Goal: Task Accomplishment & Management: Complete application form

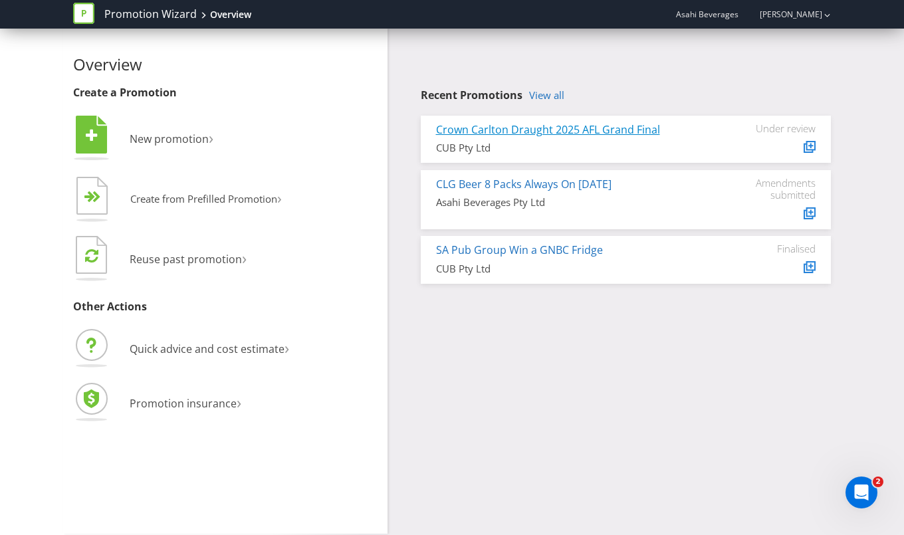
click at [628, 130] on link "Crown Carlton Draught 2025 AFL Grand Final" at bounding box center [548, 129] width 224 height 15
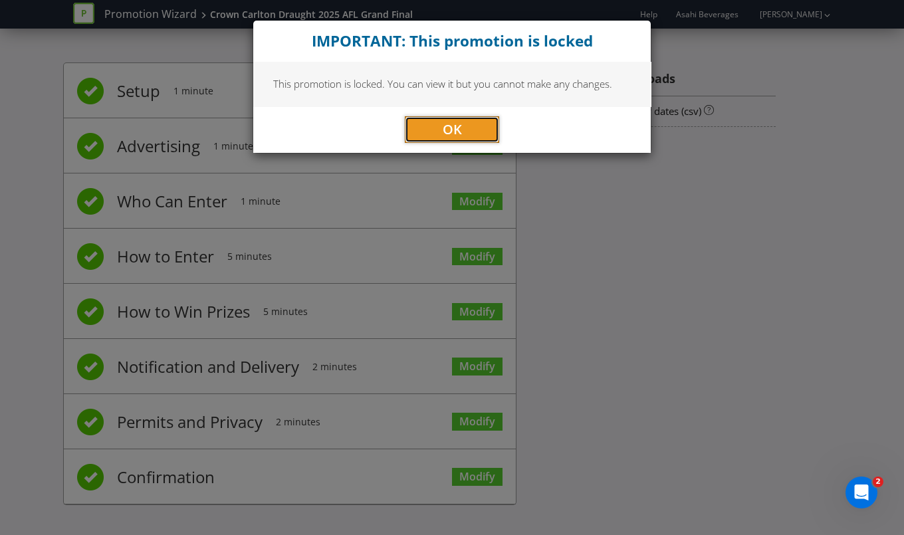
click at [453, 124] on span "OK" at bounding box center [452, 129] width 19 height 18
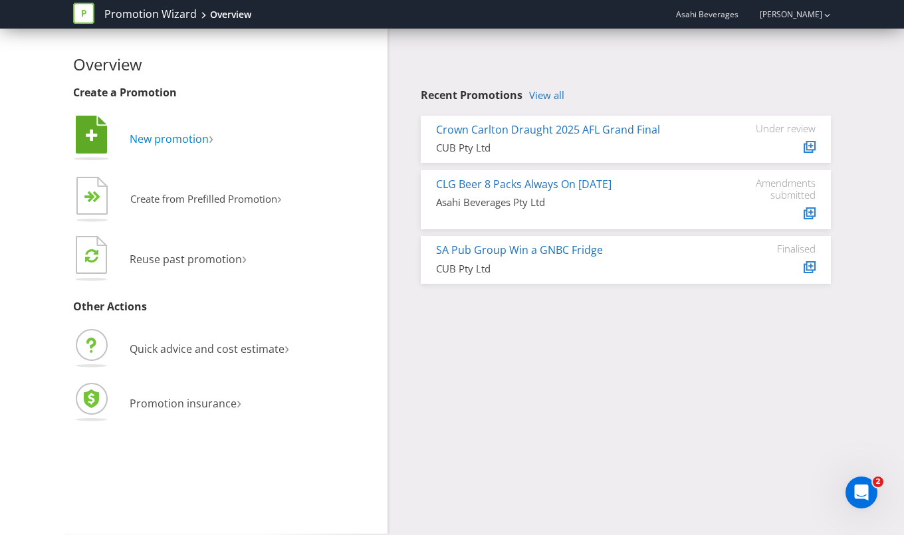
click at [160, 136] on span "New promotion" at bounding box center [169, 139] width 79 height 15
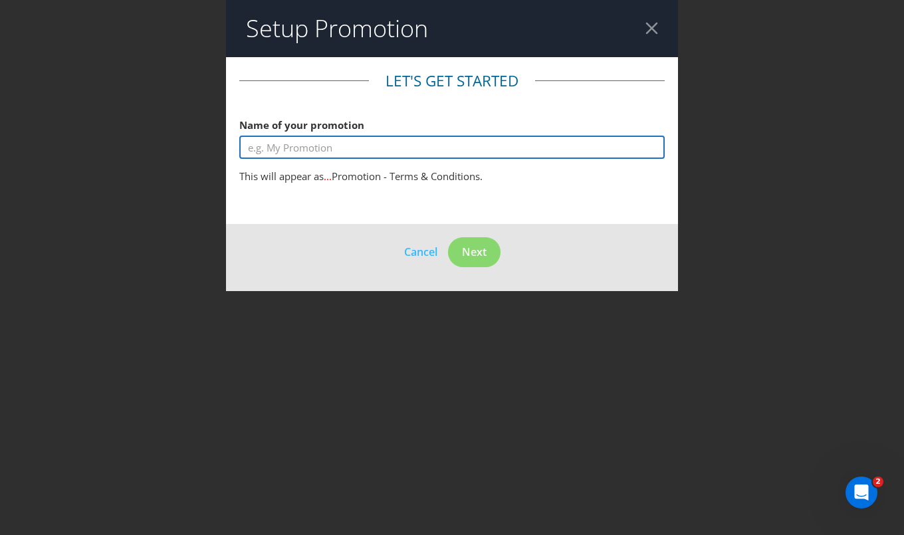
click at [316, 151] on input "text" at bounding box center [451, 147] width 425 height 23
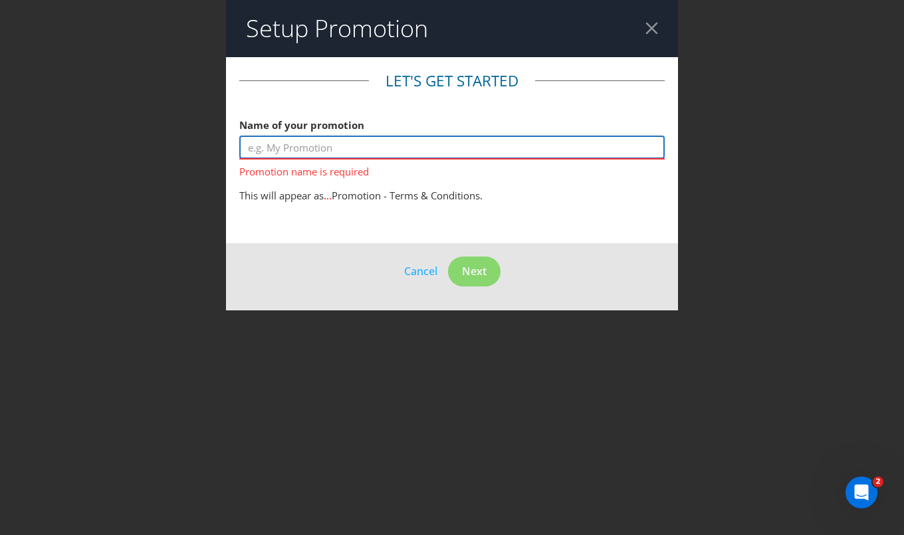
click at [343, 140] on input "text" at bounding box center [451, 147] width 425 height 23
paste input "METRO ZONE RETAILER INCENTIVE"
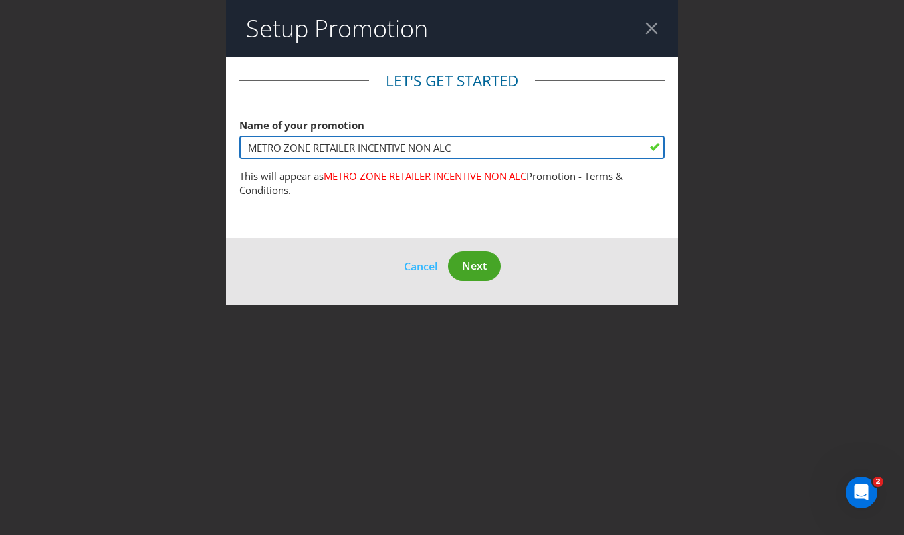
type input "METRO ZONE RETAILER INCENTIVE NON ALC"
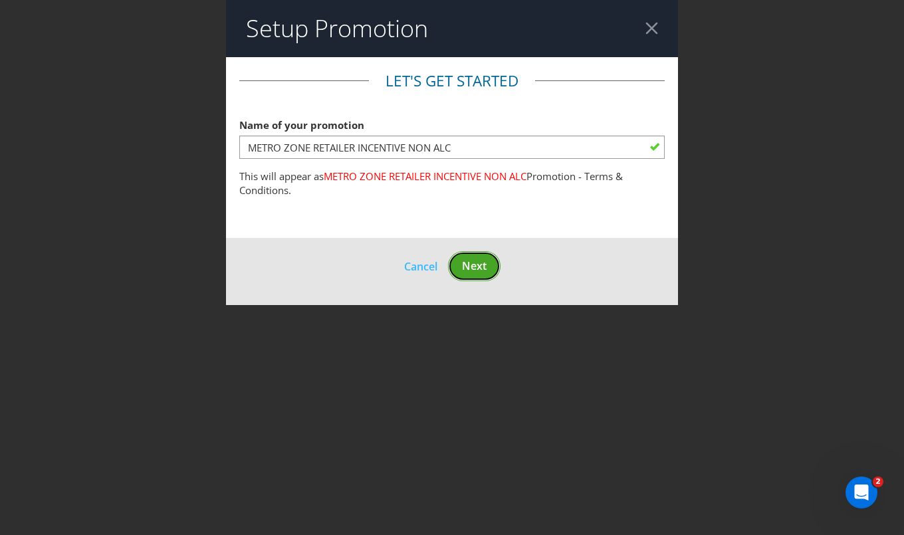
click at [487, 269] on span "Next" at bounding box center [474, 266] width 25 height 15
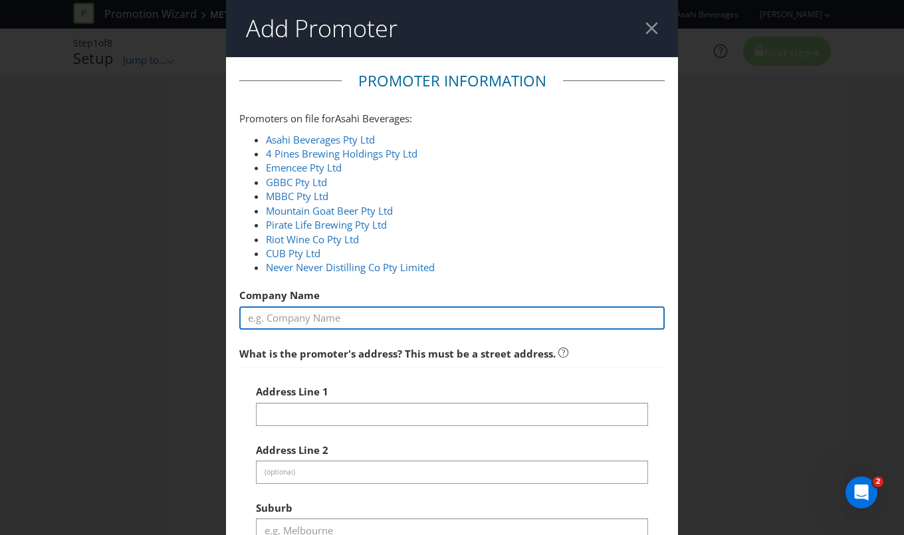
click at [322, 317] on input "text" at bounding box center [451, 317] width 425 height 23
type input "Asahi Beverages Pty Ltd"
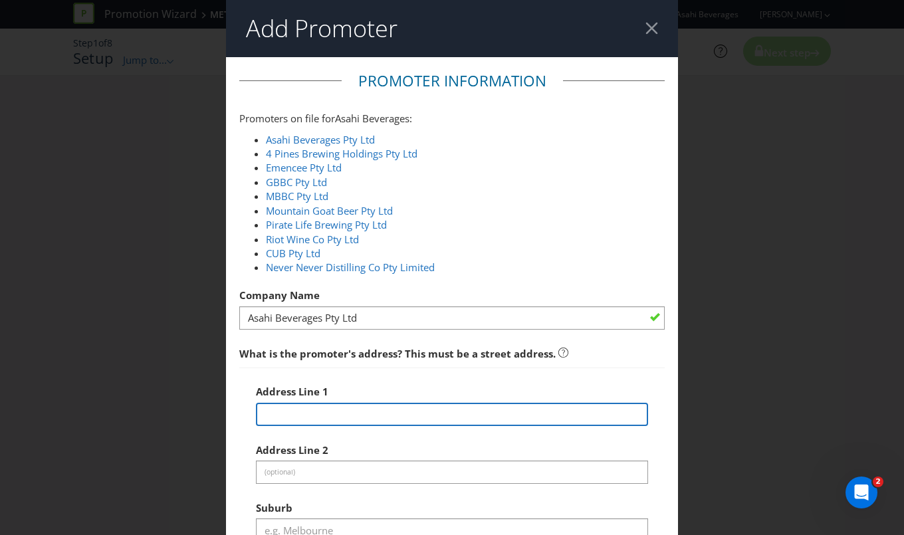
click at [368, 415] on input "text" at bounding box center [452, 414] width 392 height 23
type input "[STREET_ADDRESS]"
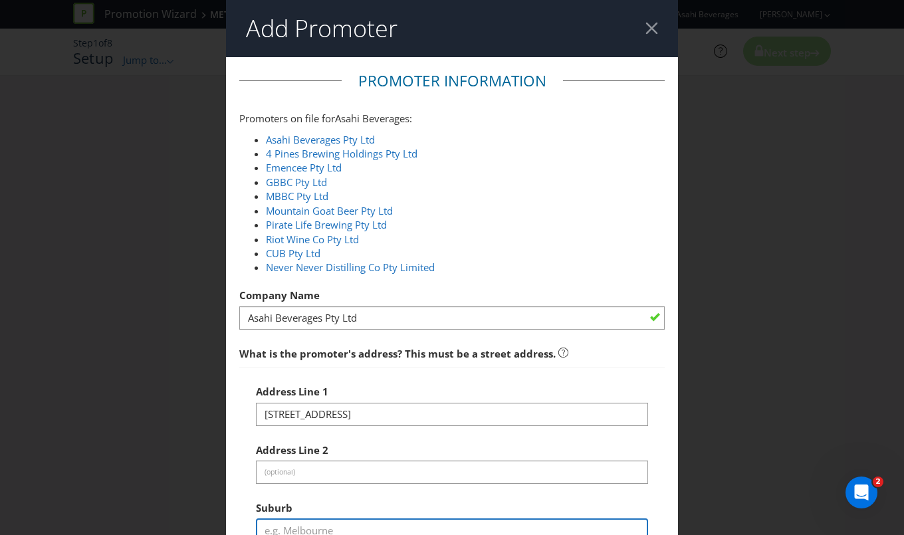
type input "Southbank"
type input "3006"
select select "AU"
type input "1800 244 054"
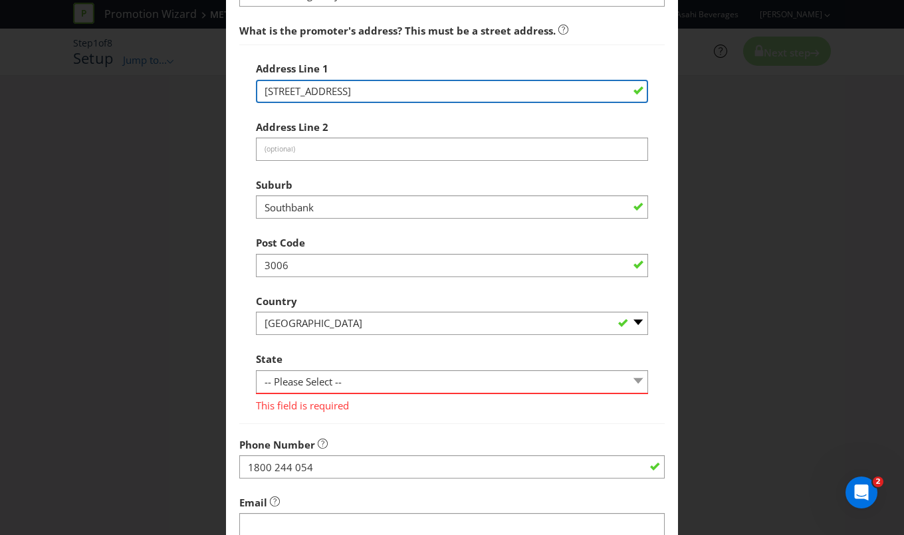
scroll to position [362, 0]
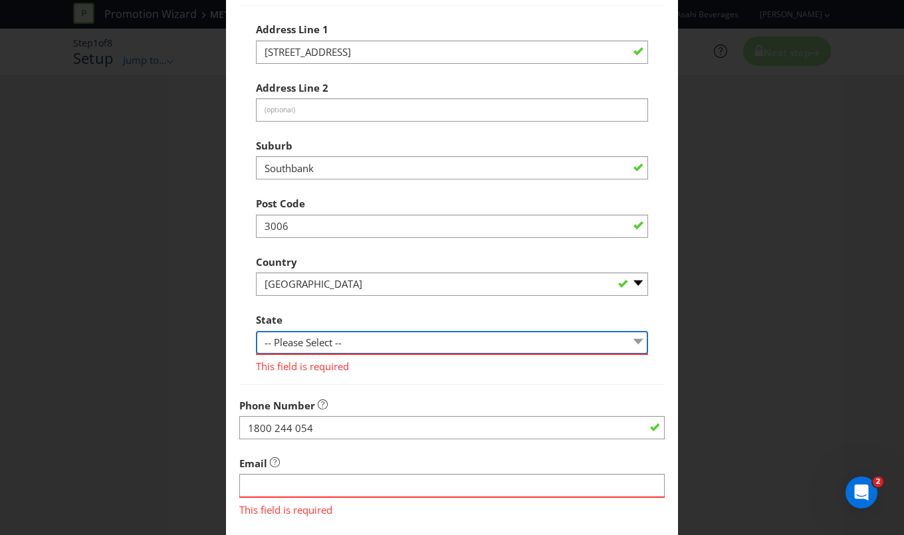
click at [339, 345] on select "-- Please Select -- [GEOGRAPHIC_DATA] [GEOGRAPHIC_DATA] [GEOGRAPHIC_DATA] [GEOG…" at bounding box center [452, 342] width 392 height 23
select select "VIC"
click at [256, 331] on select "-- Please Select -- [GEOGRAPHIC_DATA] [GEOGRAPHIC_DATA] [GEOGRAPHIC_DATA] [GEOG…" at bounding box center [452, 342] width 392 height 23
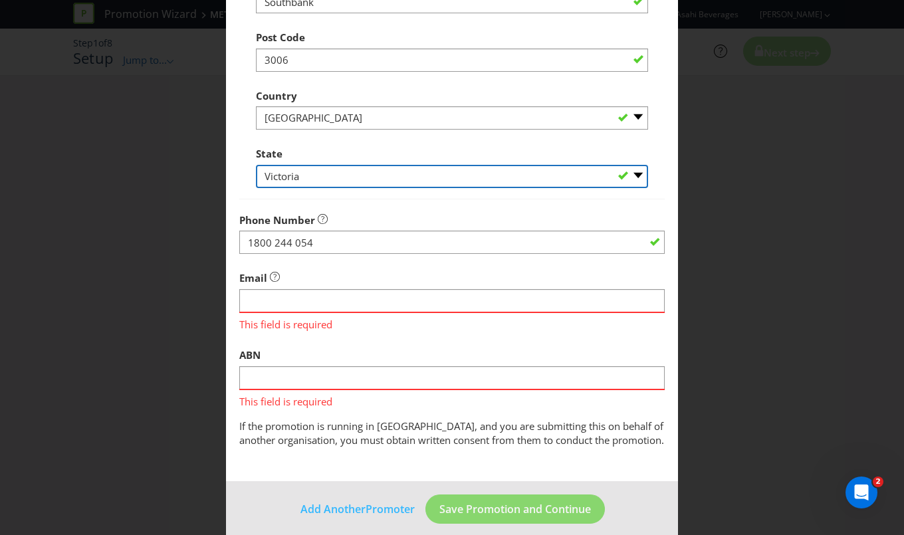
scroll to position [540, 0]
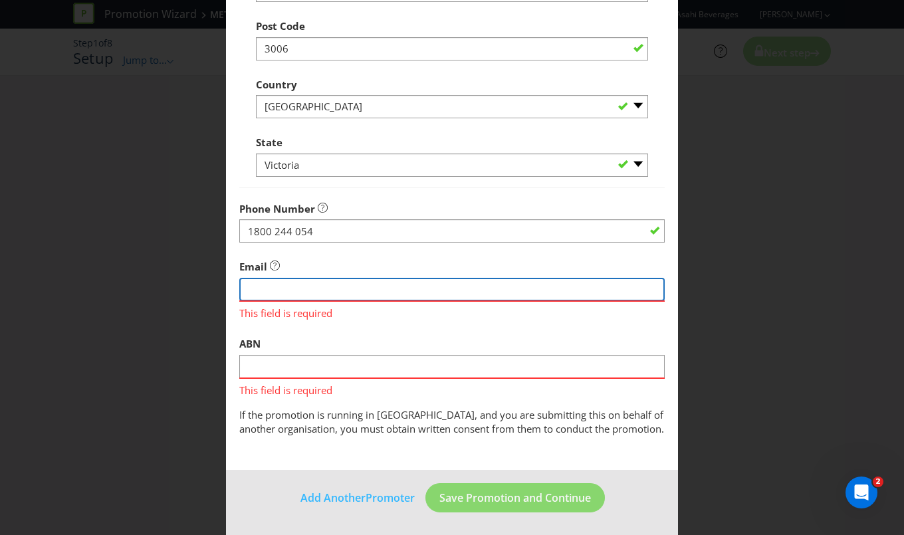
click at [293, 295] on input "string" at bounding box center [451, 289] width 425 height 23
click at [342, 288] on input "string" at bounding box center [451, 289] width 425 height 23
type input "[PERSON_NAME][EMAIL_ADDRESS][PERSON_NAME][DOMAIN_NAME]"
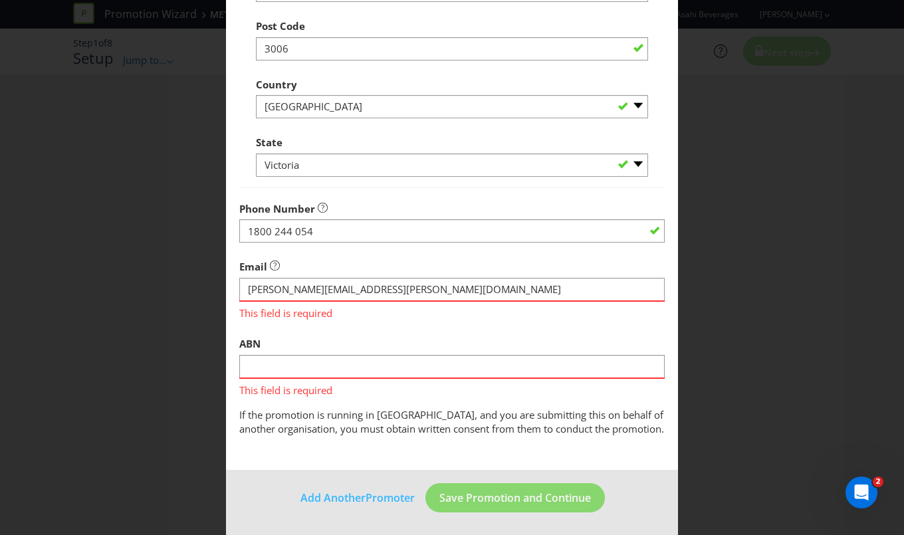
drag, startPoint x: 560, startPoint y: 342, endPoint x: 544, endPoint y: 337, distance: 16.2
click at [559, 342] on div "ABN This field is required" at bounding box center [451, 363] width 425 height 67
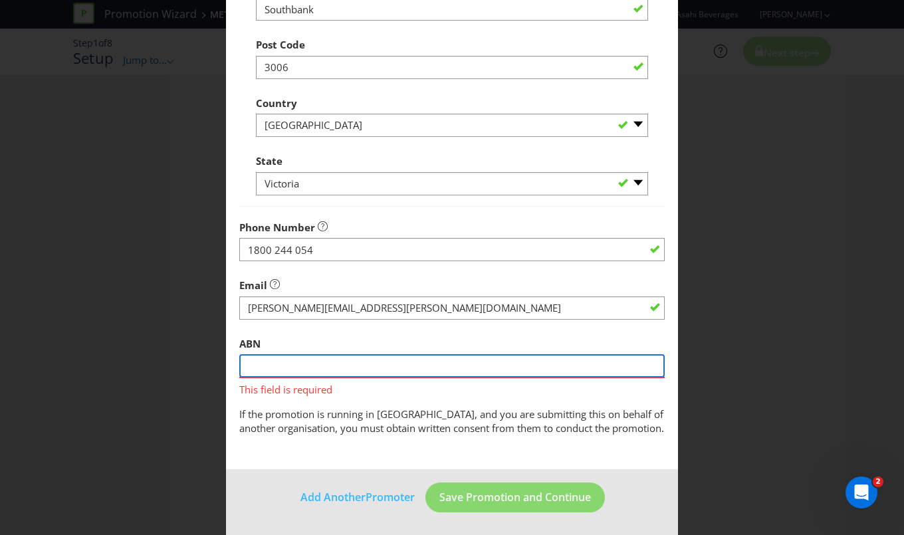
click at [324, 356] on input "text" at bounding box center [451, 365] width 425 height 23
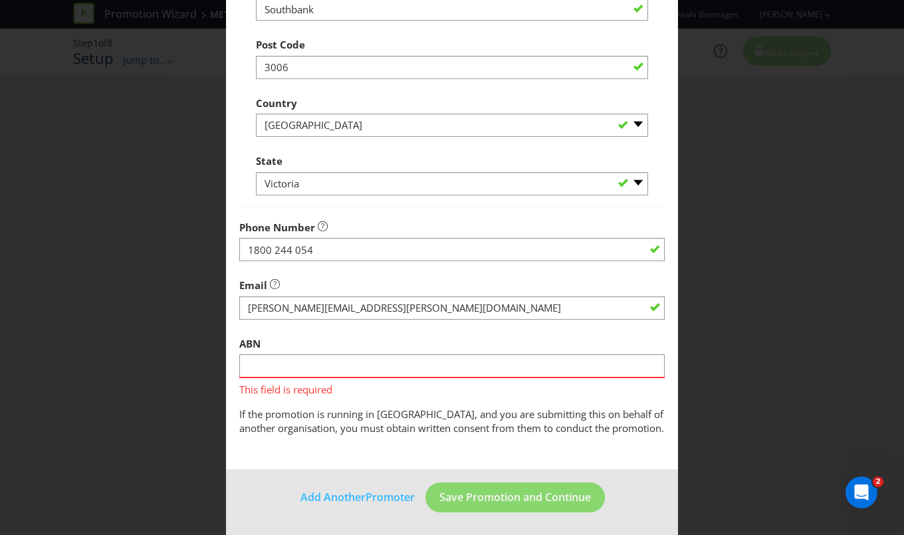
drag, startPoint x: 390, startPoint y: 337, endPoint x: 582, endPoint y: 340, distance: 192.1
click at [391, 336] on div "ABN This field is required" at bounding box center [451, 363] width 425 height 67
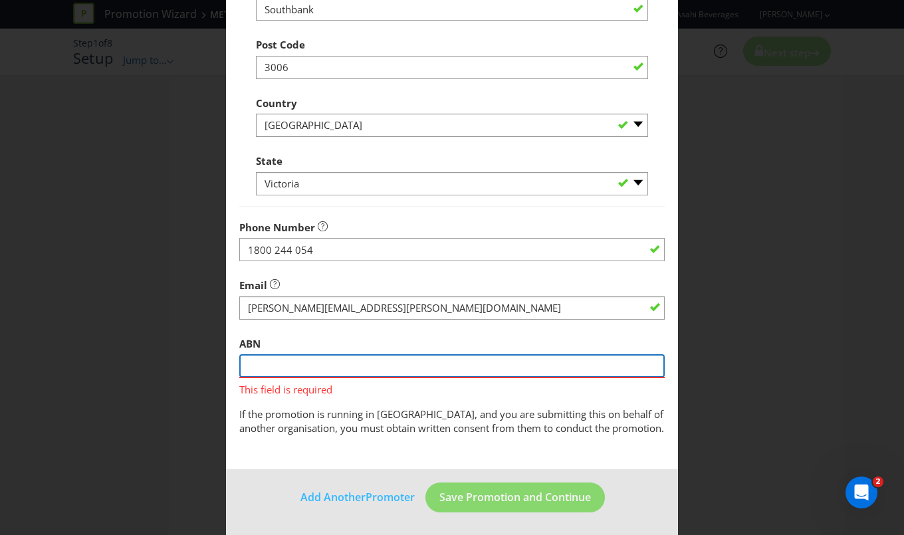
click at [263, 364] on input "text" at bounding box center [451, 365] width 425 height 23
paste input "51 004 243 994"
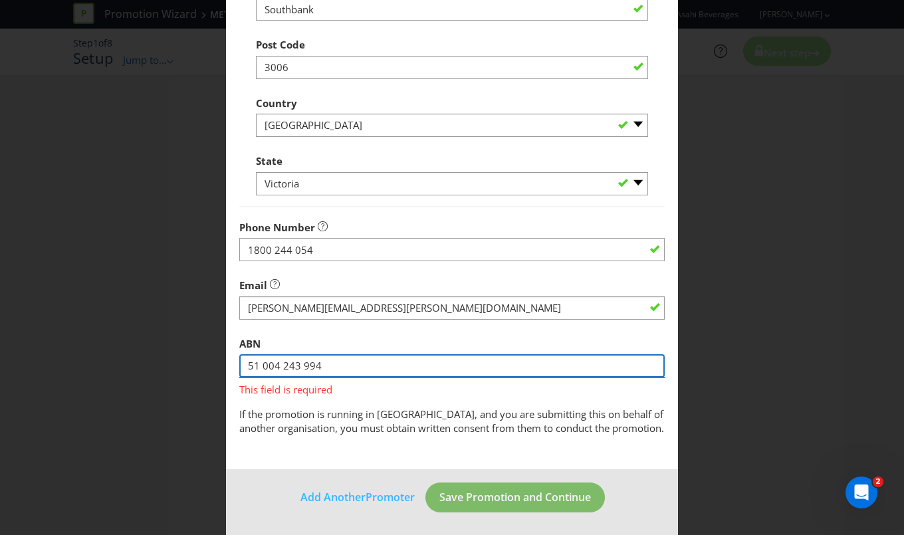
type input "51 004 243 994"
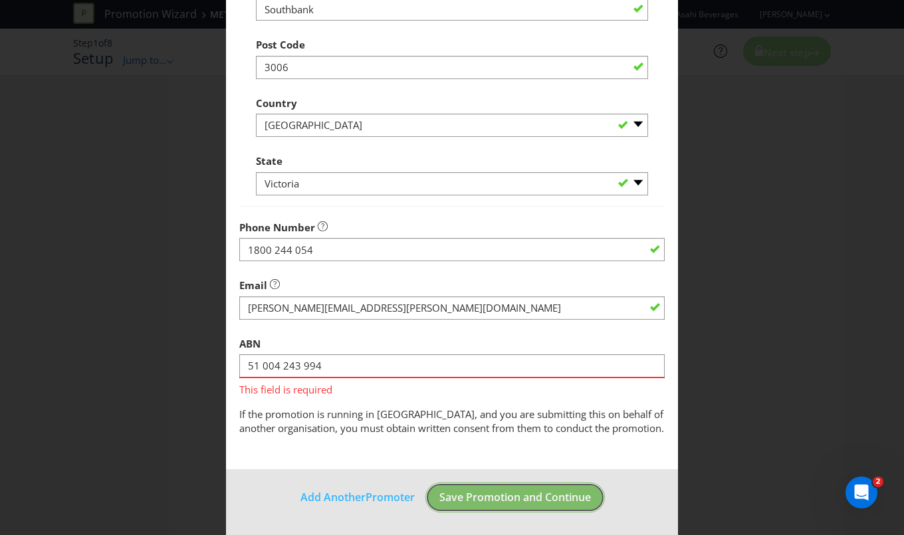
scroll to position [502, 0]
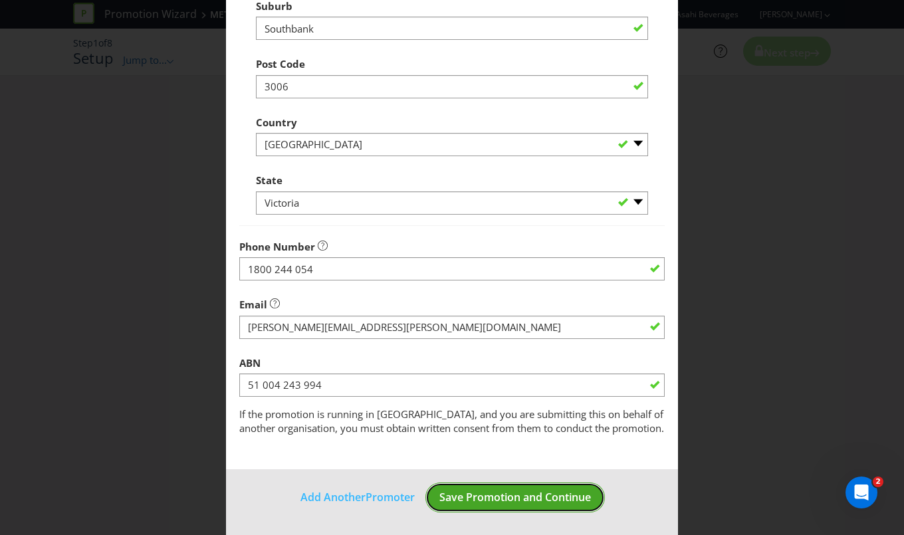
click at [517, 499] on span "Save Promotion and Continue" at bounding box center [515, 497] width 152 height 15
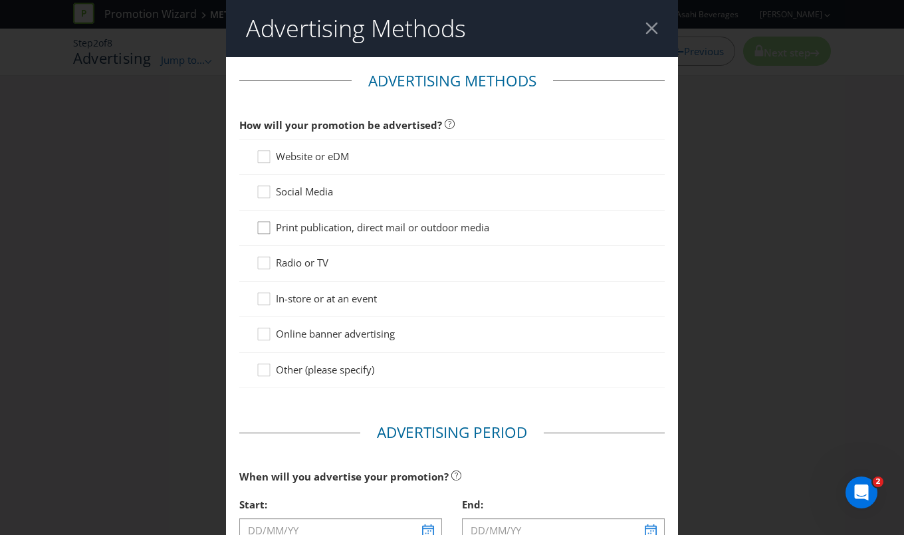
click at [267, 223] on icon at bounding box center [264, 228] width 12 height 12
click at [0, 0] on input "Print publication, direct mail or outdoor media" at bounding box center [0, 0] width 0 height 0
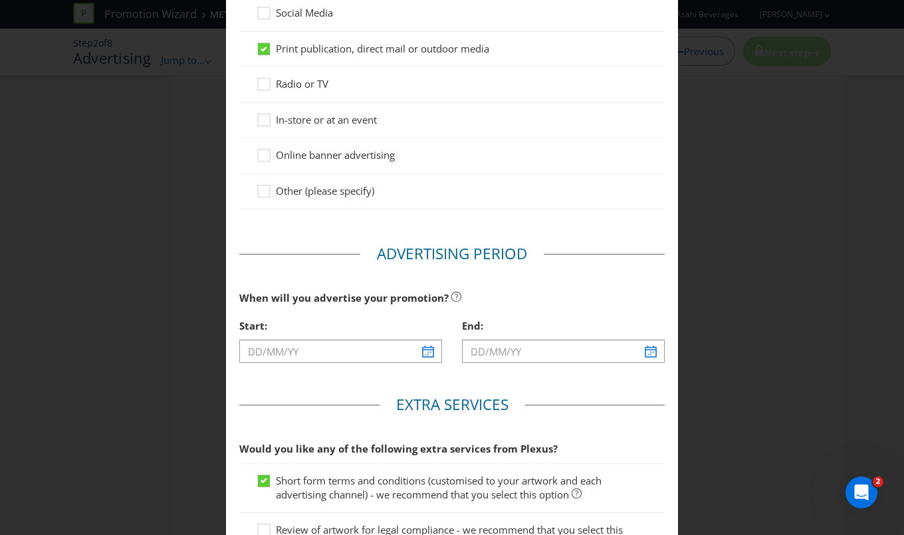
scroll to position [181, 0]
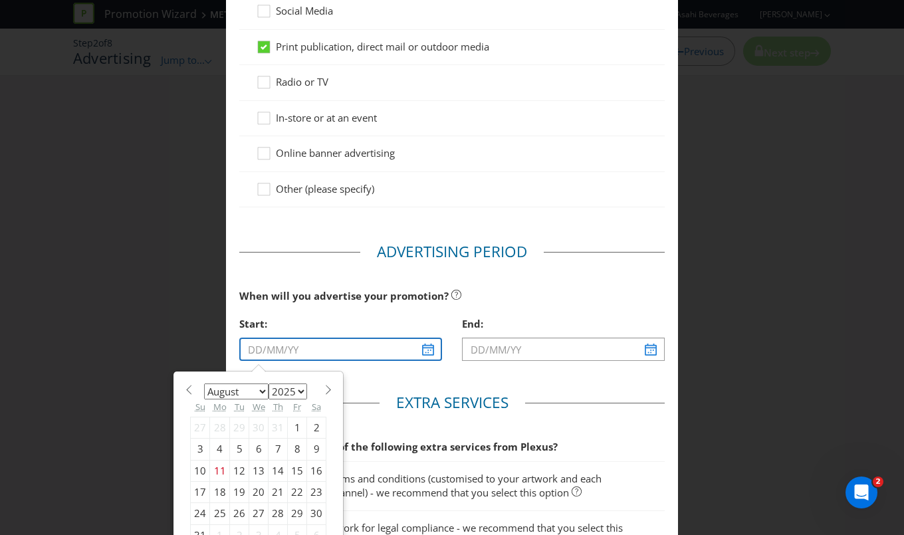
click at [427, 348] on input "text" at bounding box center [340, 349] width 203 height 23
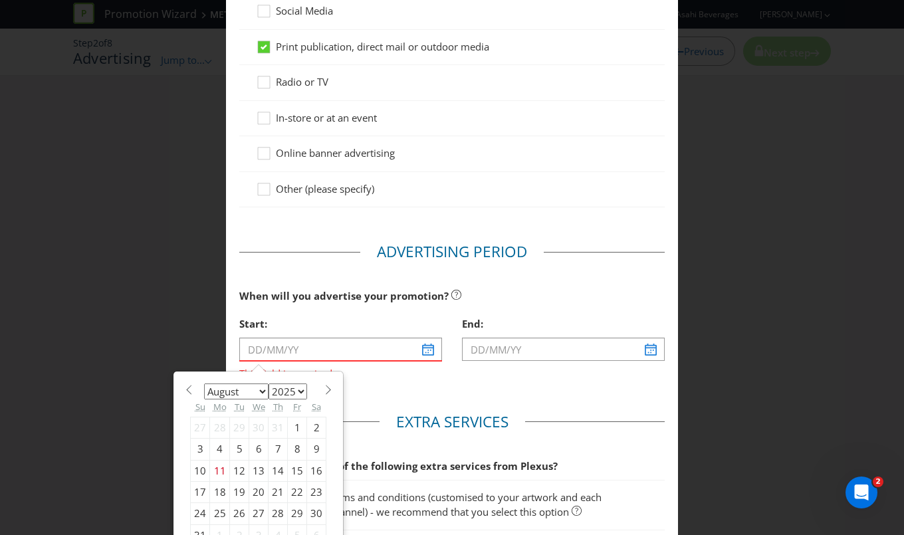
click at [256, 467] on div "13" at bounding box center [258, 470] width 19 height 21
type input "[DATE]"
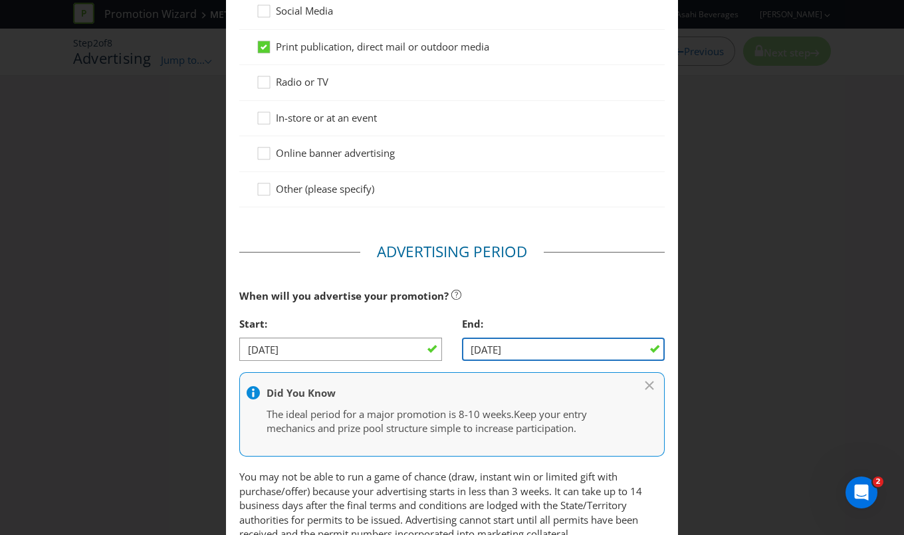
click at [558, 342] on input "[DATE]" at bounding box center [563, 349] width 203 height 23
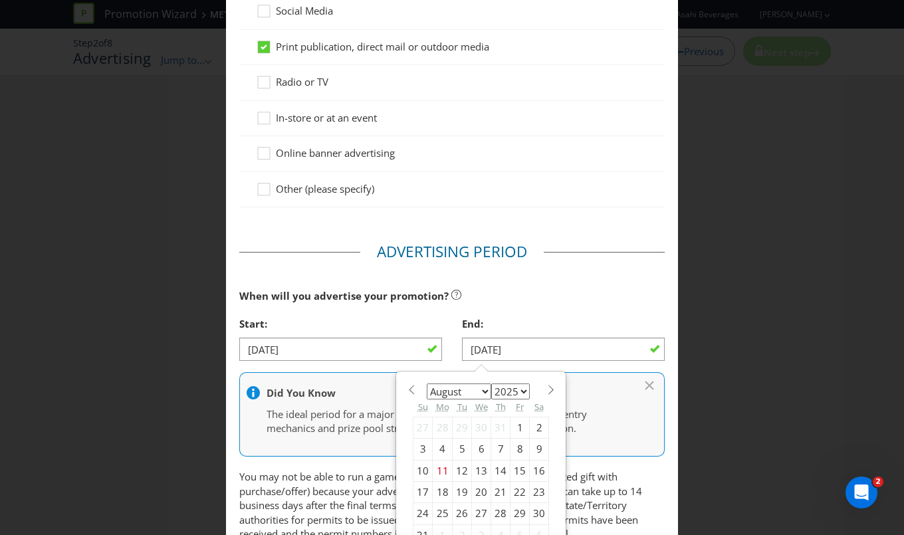
click at [478, 388] on select "January February March April May June July August September October November De…" at bounding box center [459, 392] width 64 height 16
select select "10"
click at [427, 384] on select "January February March April May June July August September October November De…" at bounding box center [459, 392] width 64 height 16
click at [510, 506] on div "28" at bounding box center [519, 513] width 19 height 21
type input "[DATE]"
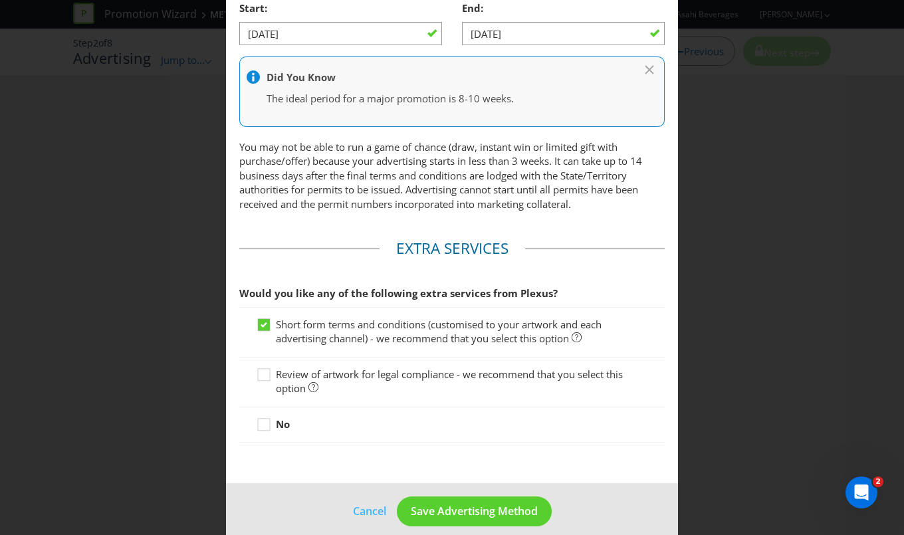
scroll to position [507, 0]
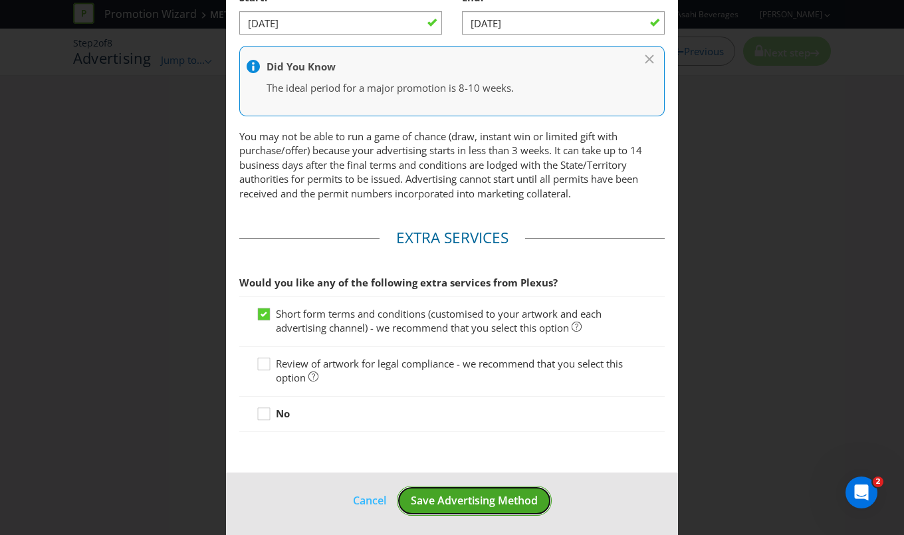
click at [443, 494] on span "Save Advertising Method" at bounding box center [474, 500] width 127 height 15
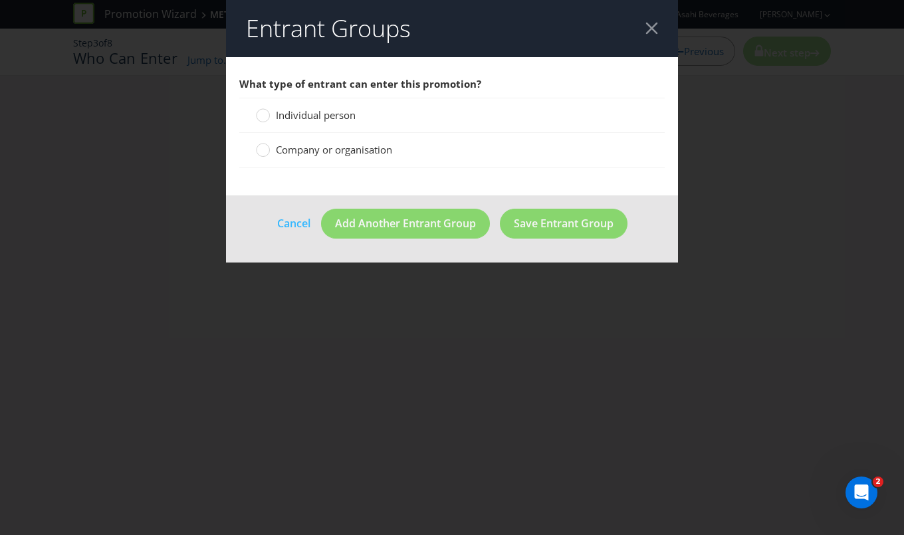
click at [315, 148] on span "Company or organisation" at bounding box center [334, 149] width 116 height 13
click at [0, 0] on input "Company or organisation" at bounding box center [0, 0] width 0 height 0
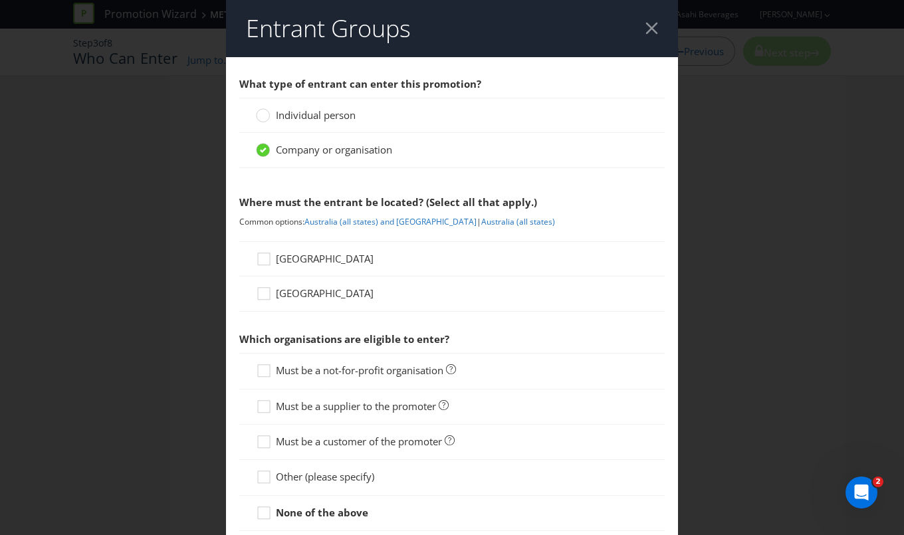
click at [296, 257] on span "[GEOGRAPHIC_DATA]" at bounding box center [325, 258] width 98 height 13
click at [0, 0] on input "[GEOGRAPHIC_DATA]" at bounding box center [0, 0] width 0 height 0
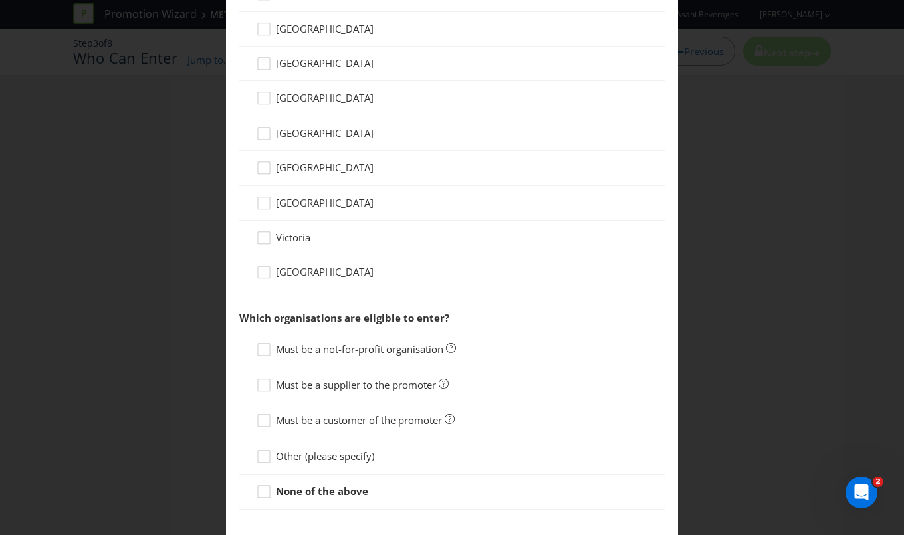
scroll to position [379, 0]
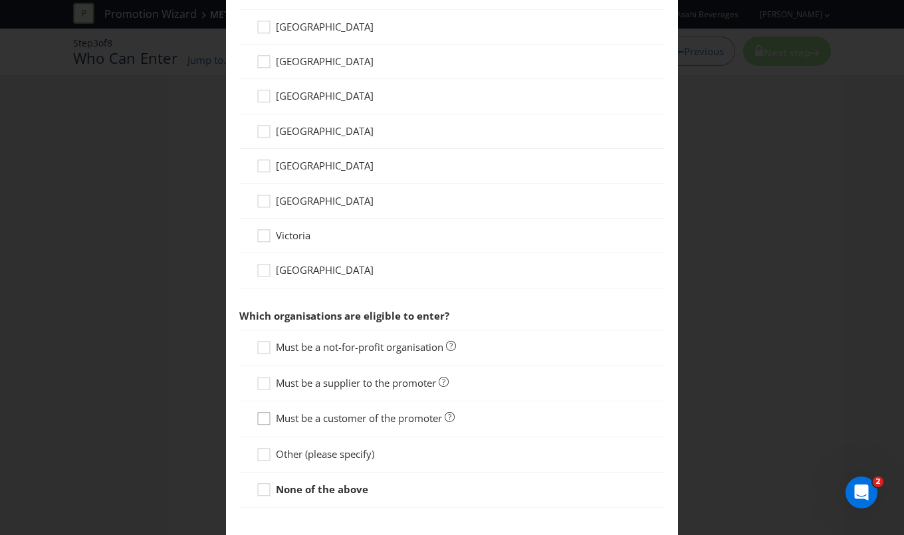
click at [261, 411] on div at bounding box center [264, 414] width 7 height 7
click at [0, 0] on input "Must be a customer of the promoter" at bounding box center [0, 0] width 0 height 0
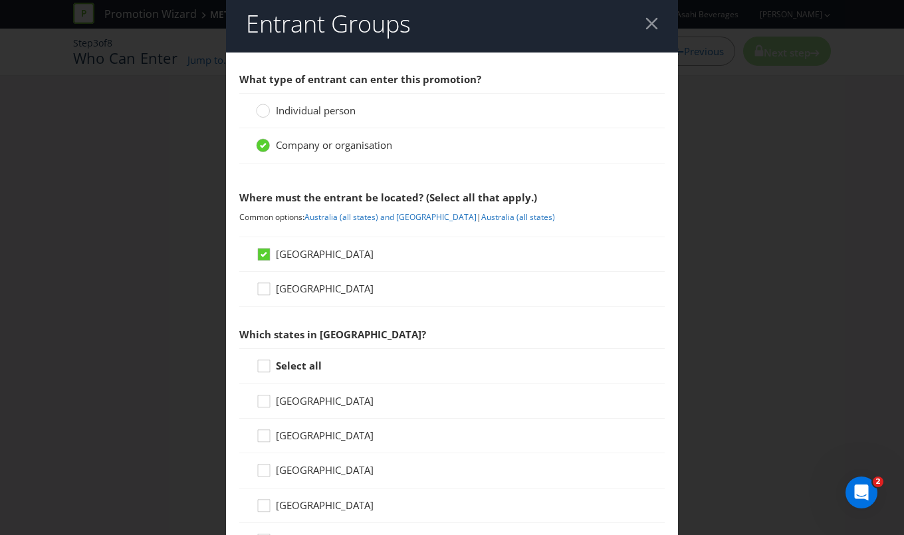
scroll to position [0, 0]
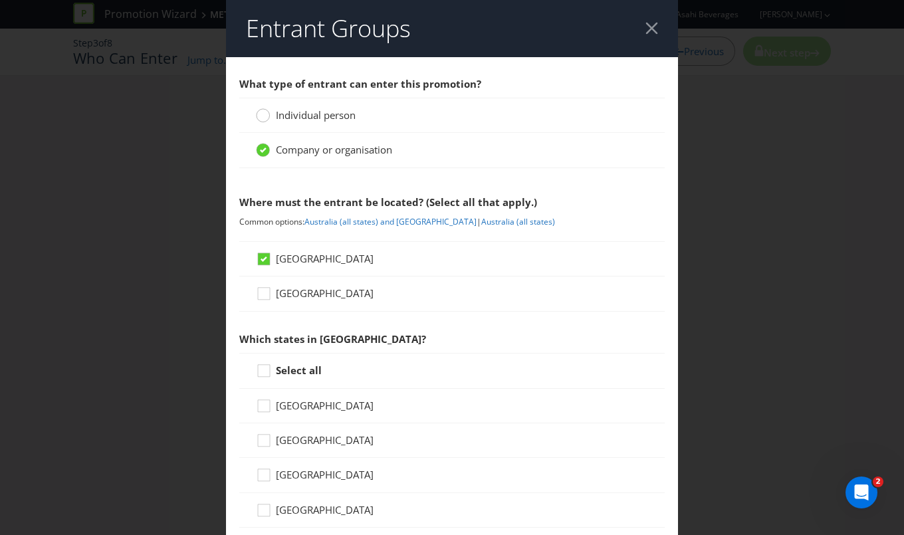
click at [258, 116] on circle at bounding box center [263, 115] width 13 height 13
click at [0, 0] on input "Individual person" at bounding box center [0, 0] width 0 height 0
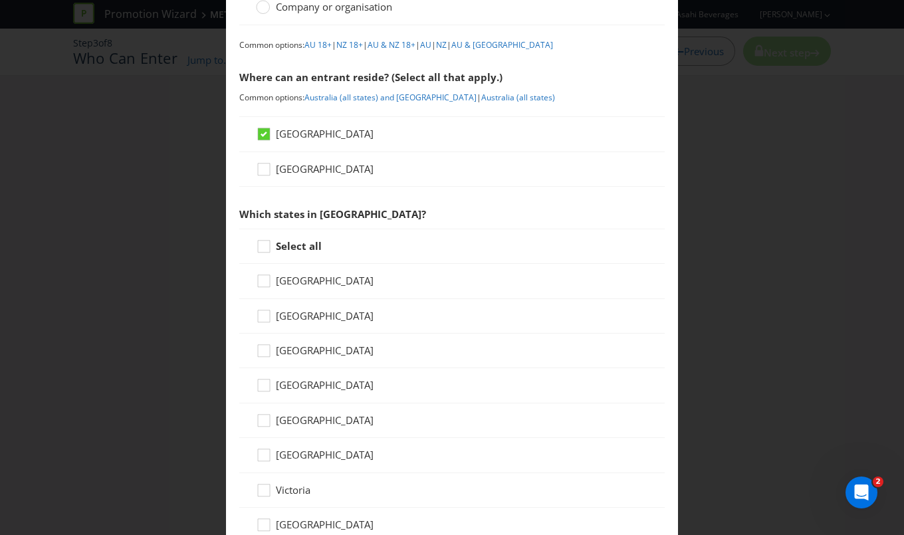
scroll to position [181, 0]
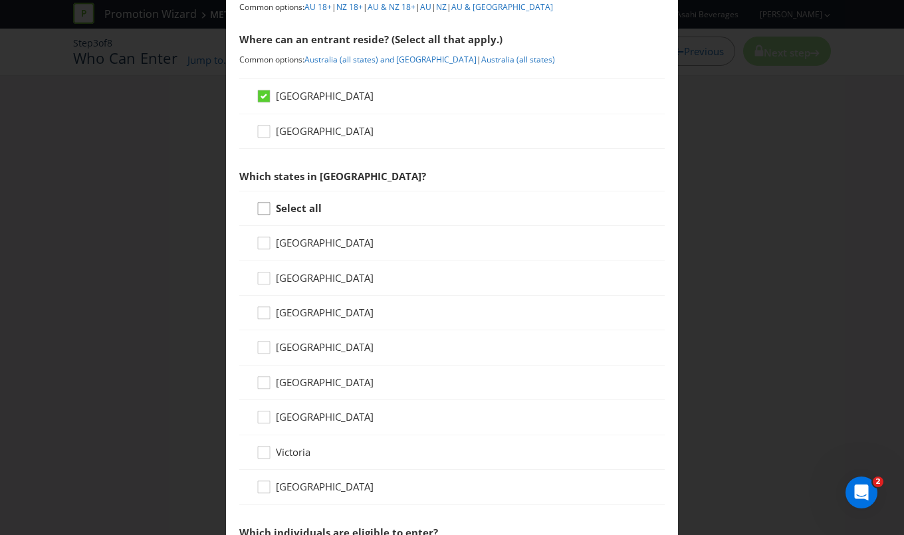
click at [271, 207] on icon at bounding box center [266, 211] width 20 height 20
click at [0, 0] on input "Select all" at bounding box center [0, 0] width 0 height 0
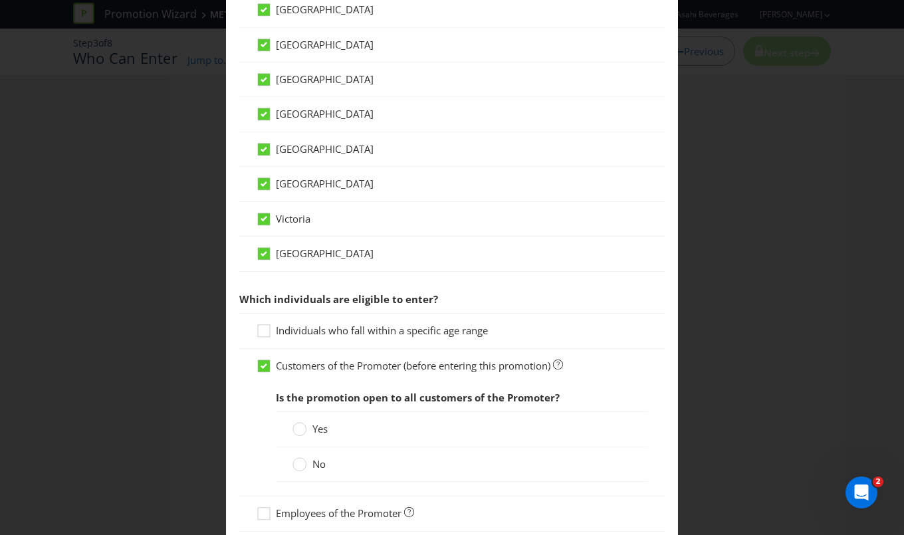
scroll to position [423, 0]
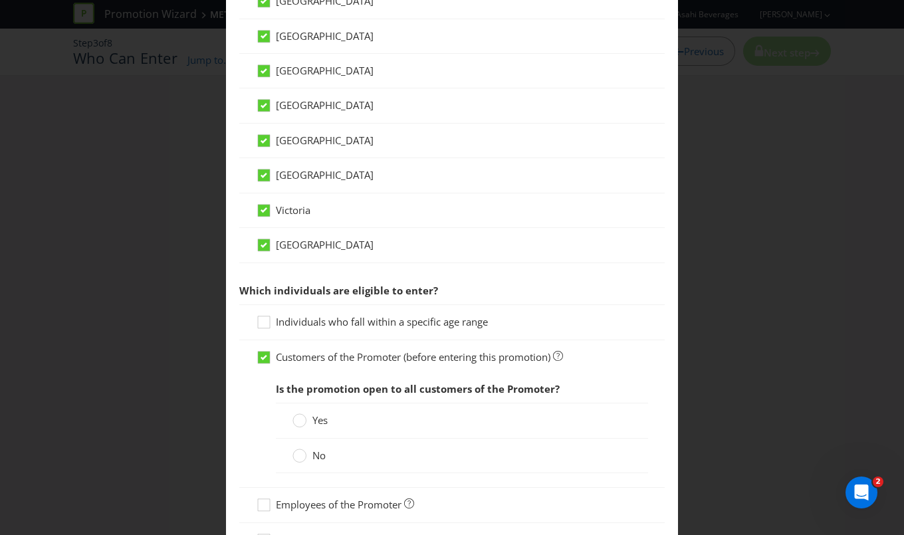
click at [305, 451] on label "No" at bounding box center [310, 456] width 36 height 14
click at [0, 0] on input "No" at bounding box center [0, 0] width 0 height 0
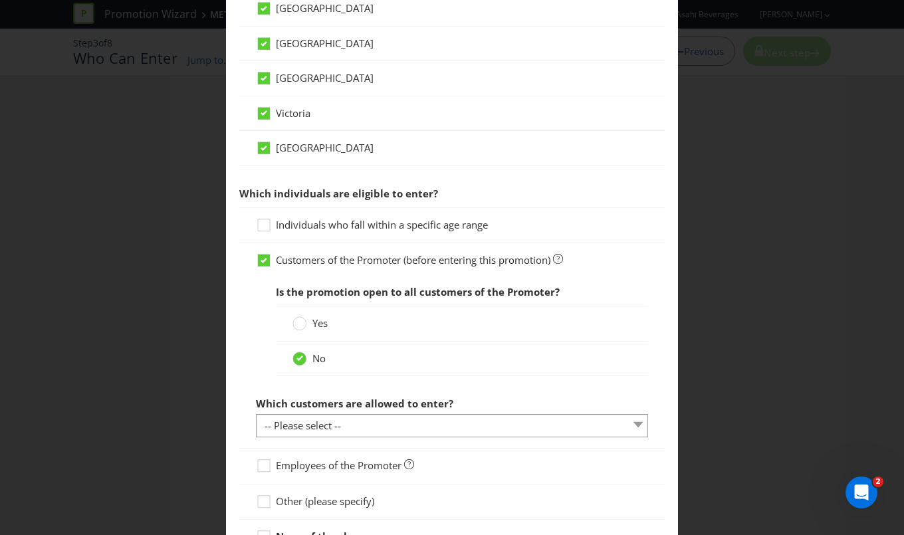
scroll to position [604, 0]
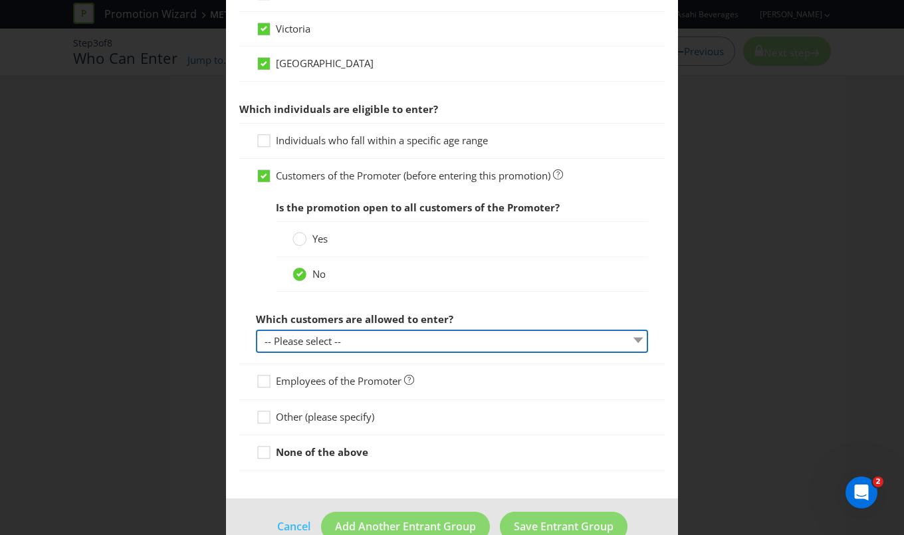
click at [354, 337] on select "-- Please select -- Have a certain type of account Purchased a particular produ…" at bounding box center [452, 341] width 392 height 23
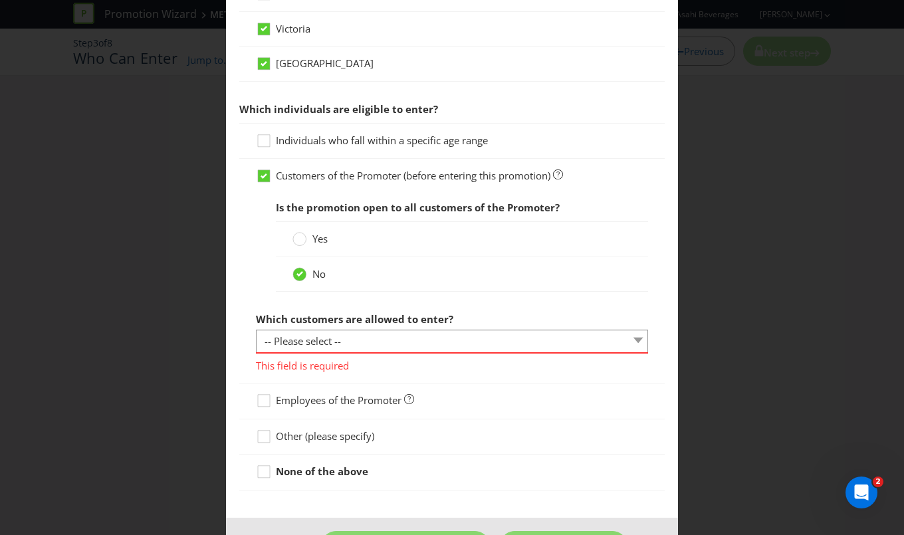
scroll to position [646, 0]
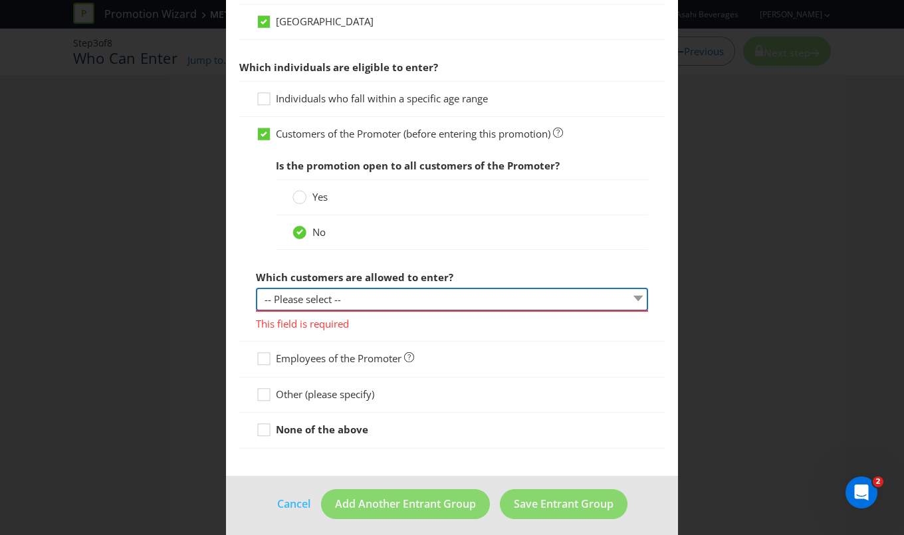
click at [336, 291] on select "-- Please select -- Have a certain type of account Purchased a particular produ…" at bounding box center [452, 299] width 392 height 23
select select "OTHER"
click at [256, 288] on select "-- Please select -- Have a certain type of account Purchased a particular produ…" at bounding box center [452, 299] width 392 height 23
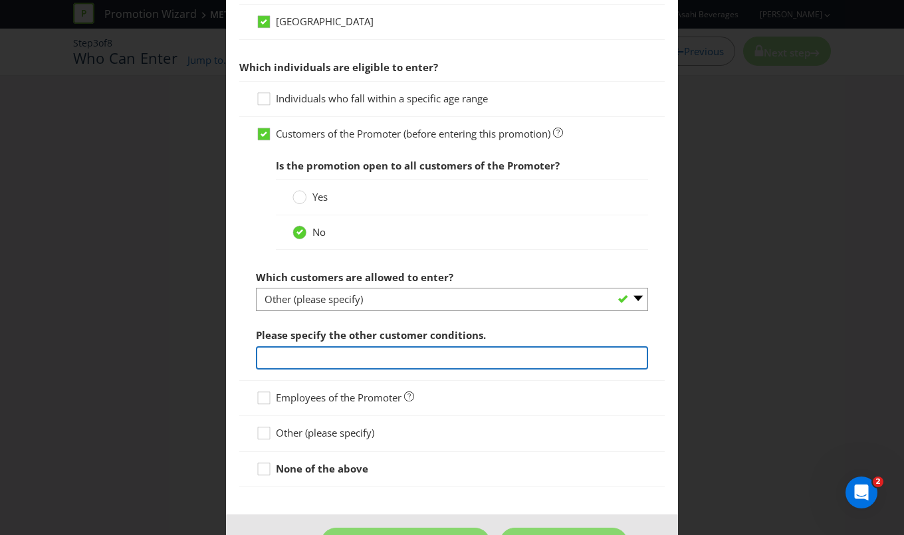
click at [364, 348] on input "text" at bounding box center [452, 357] width 392 height 23
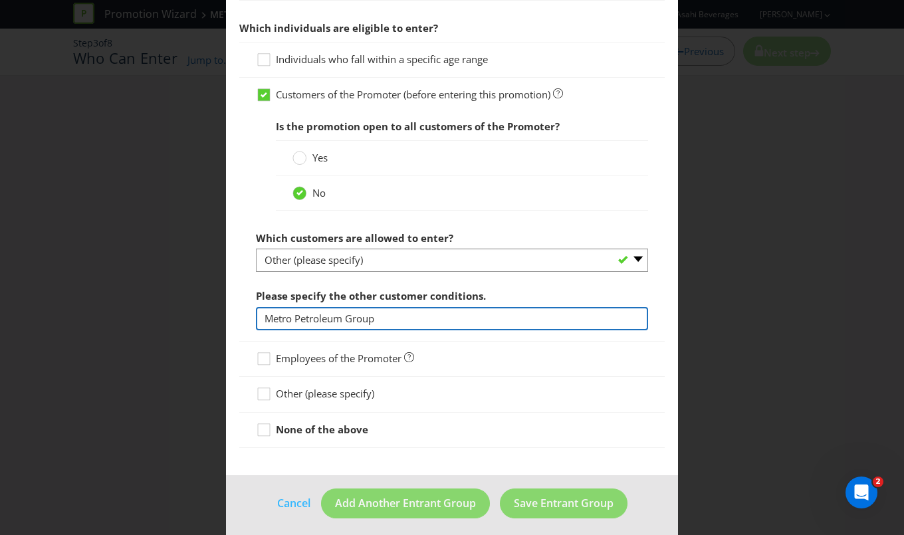
type input "Metro Petroleum Group"
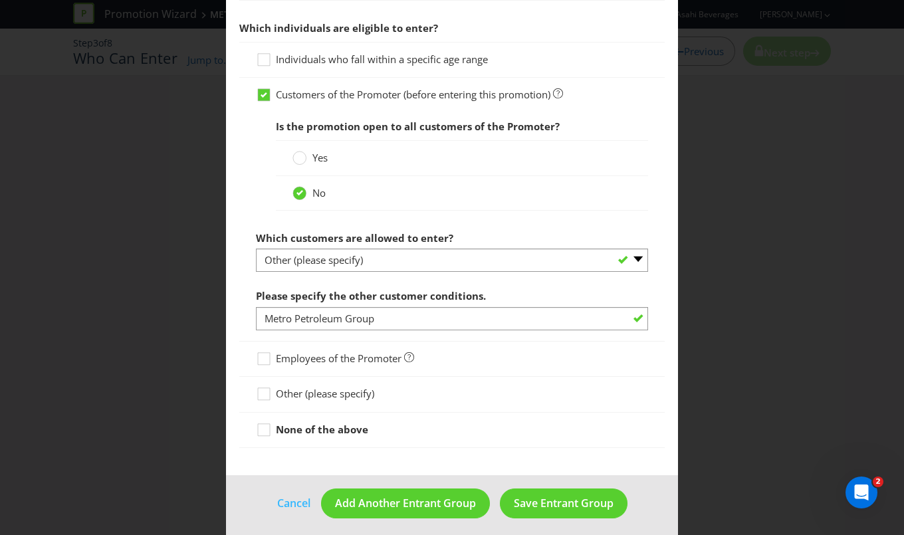
click at [310, 449] on div at bounding box center [451, 452] width 425 height 7
click at [530, 496] on span "Save Entrant Group" at bounding box center [564, 503] width 100 height 15
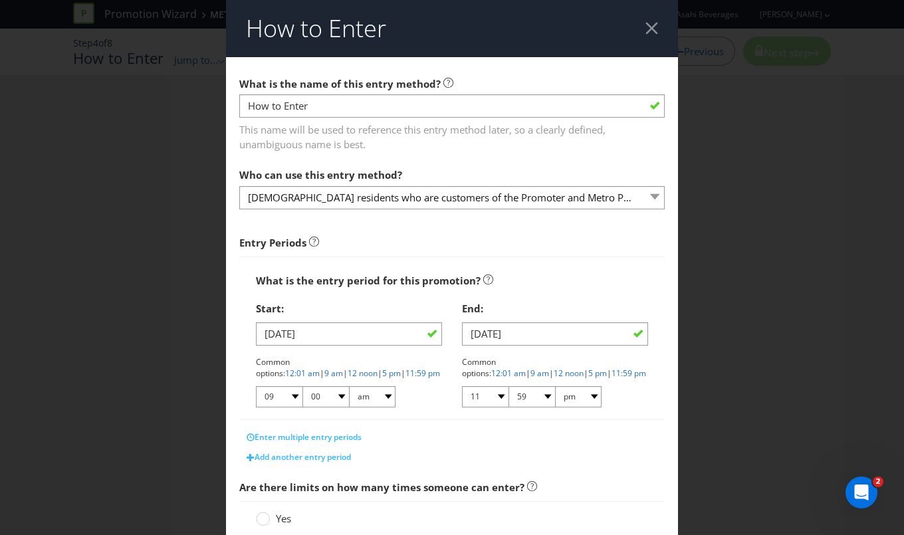
click at [369, 122] on span "This name will be used to reference this entry method later, so a clearly defin…" at bounding box center [451, 134] width 425 height 33
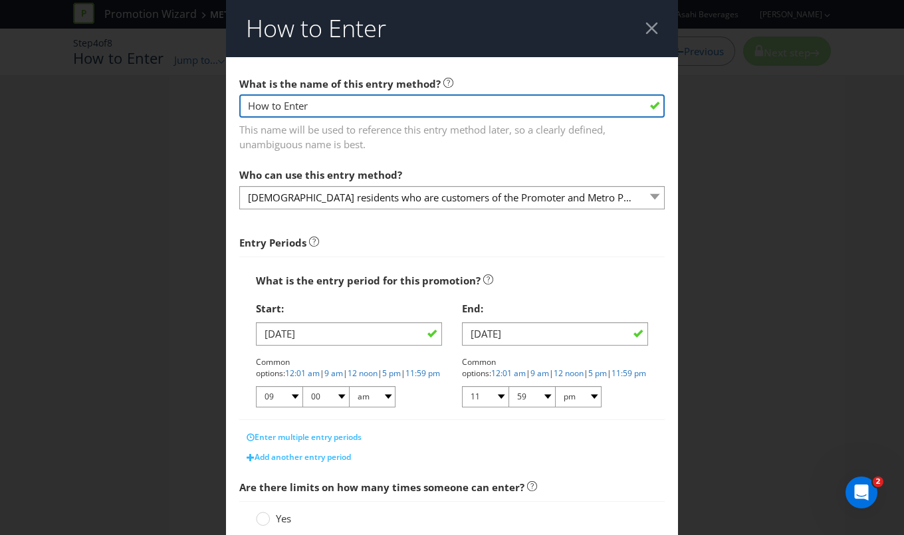
click at [346, 110] on input "How to Enter" at bounding box center [451, 105] width 425 height 23
click at [414, 112] on input "How to Enter" at bounding box center [451, 105] width 425 height 23
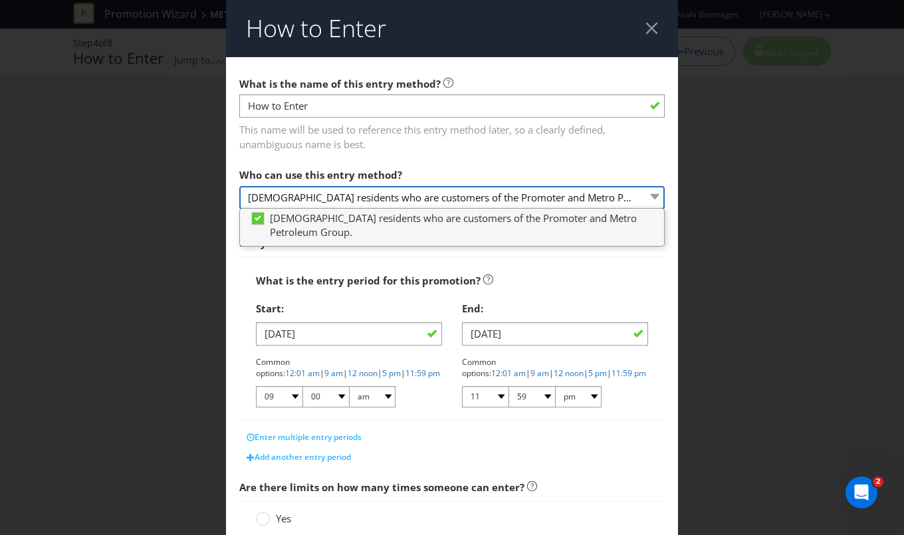
click at [477, 209] on div "Who can use this entry method? [DEMOGRAPHIC_DATA] residents who are customers o…" at bounding box center [451, 186] width 425 height 48
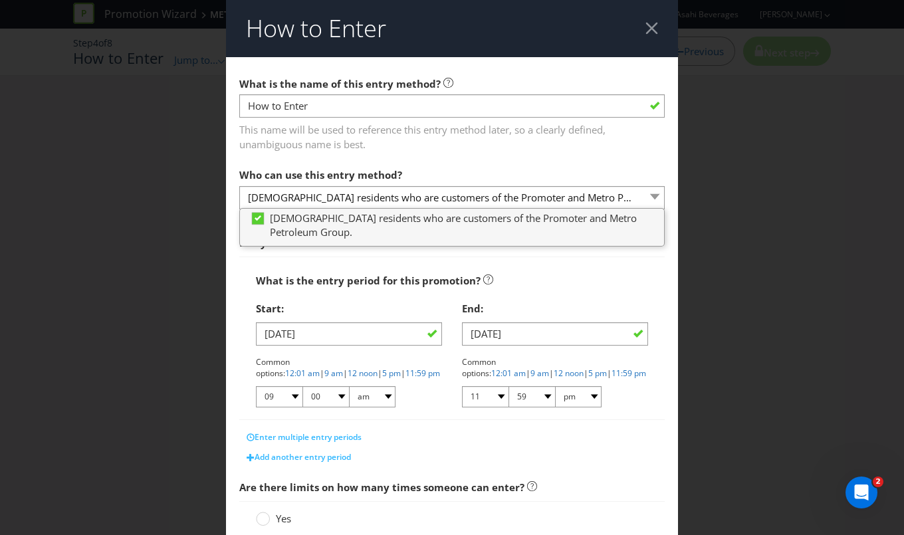
click at [798, 270] on div "How to Enter What is the name of this entry method? How to Enter This name will…" at bounding box center [452, 267] width 904 height 535
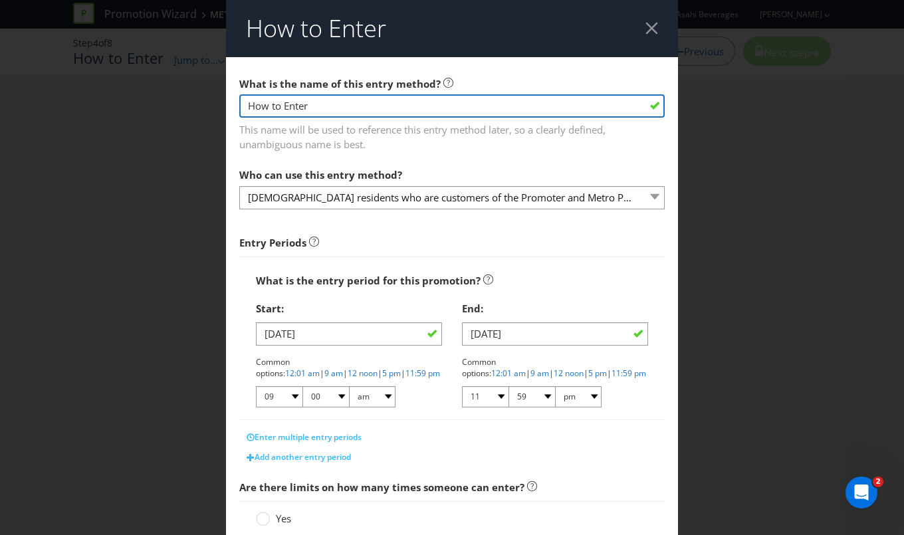
click at [459, 102] on input "How to Enter" at bounding box center [451, 105] width 425 height 23
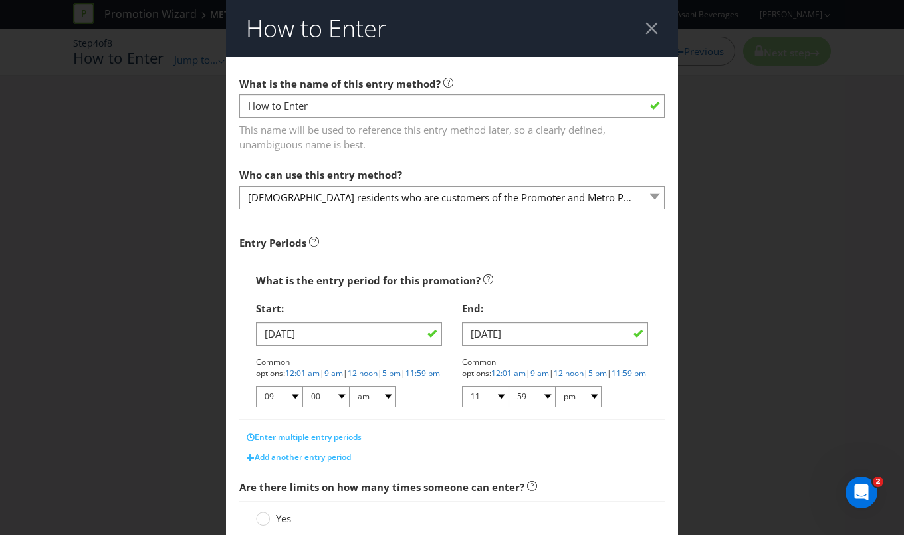
click at [448, 82] on div "What is the name of this entry method? How to Enter This name will be used to r…" at bounding box center [451, 111] width 425 height 82
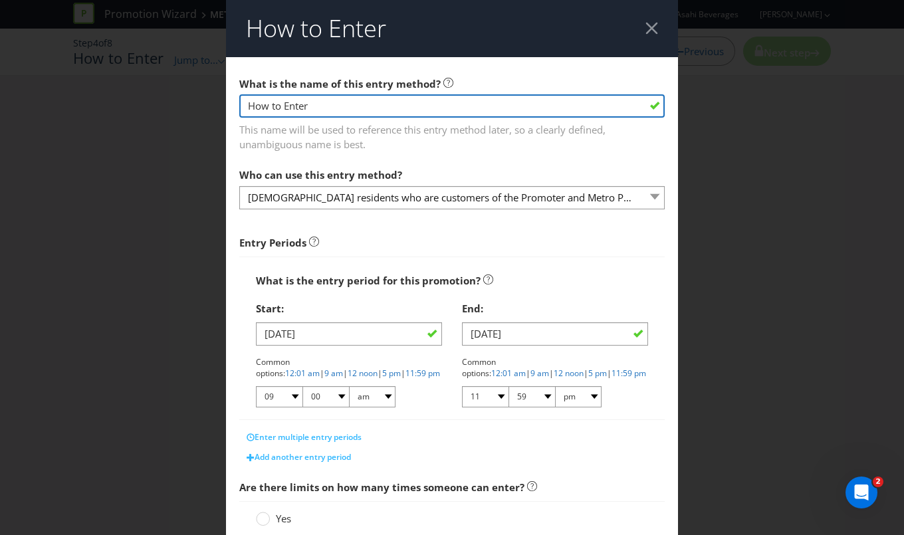
click at [428, 107] on input "How to Enter" at bounding box center [451, 105] width 425 height 23
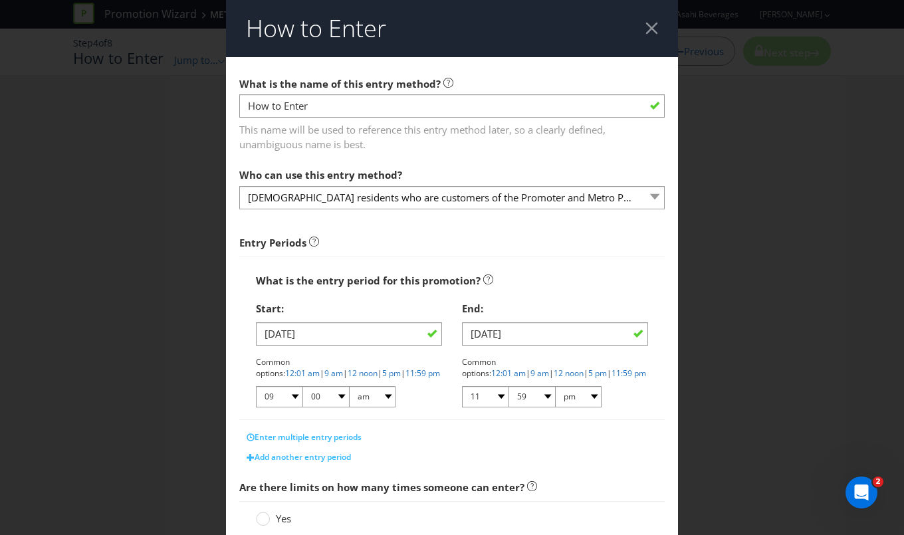
click at [601, 259] on div "What is the entry period for this promotion? Start: [DATE] Common options: 12:0…" at bounding box center [451, 339] width 425 height 164
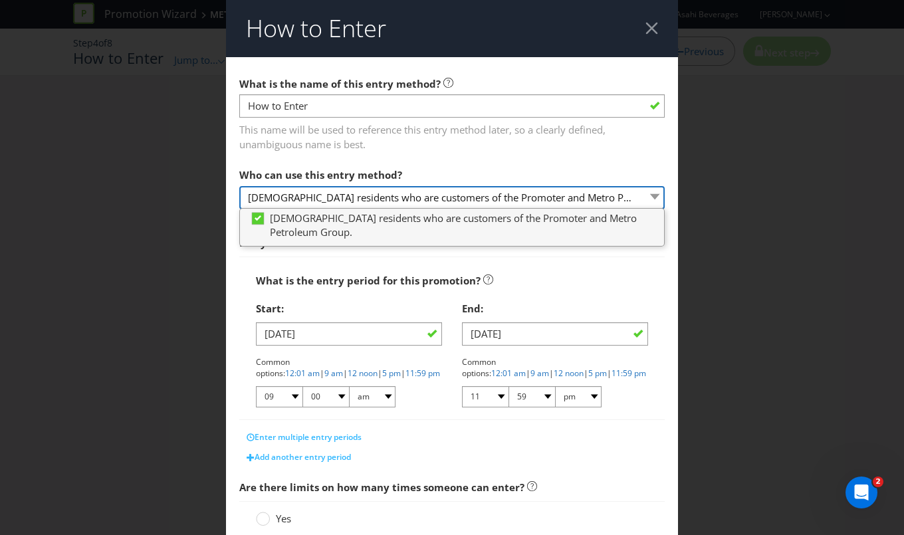
click at [642, 196] on select "[DEMOGRAPHIC_DATA] residents who are customers of the Promoter and Metro Petrol…" at bounding box center [451, 197] width 425 height 23
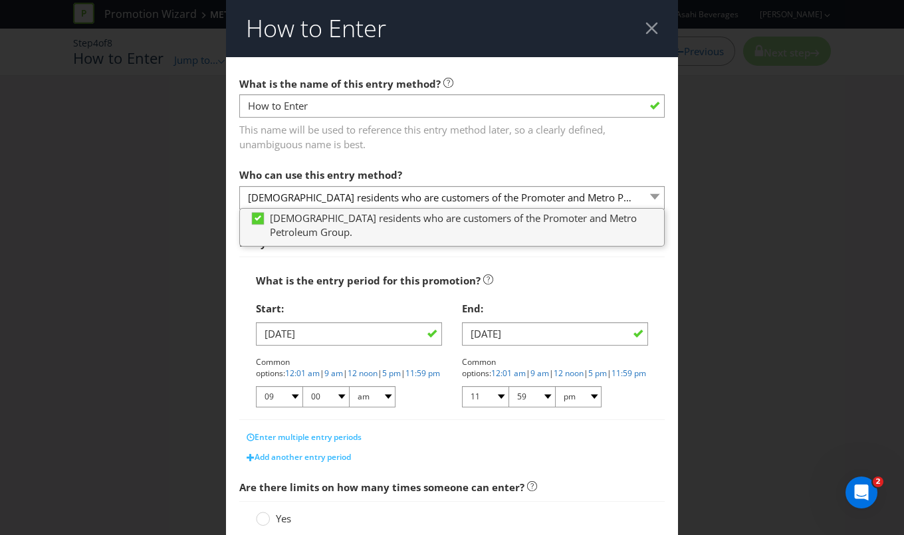
click at [586, 288] on div "What is the entry period for this promotion?" at bounding box center [452, 280] width 392 height 27
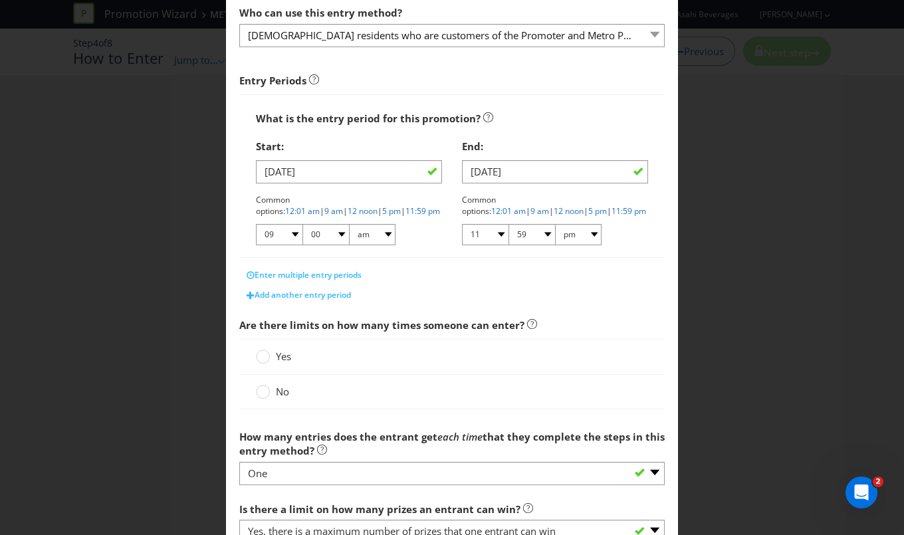
scroll to position [181, 0]
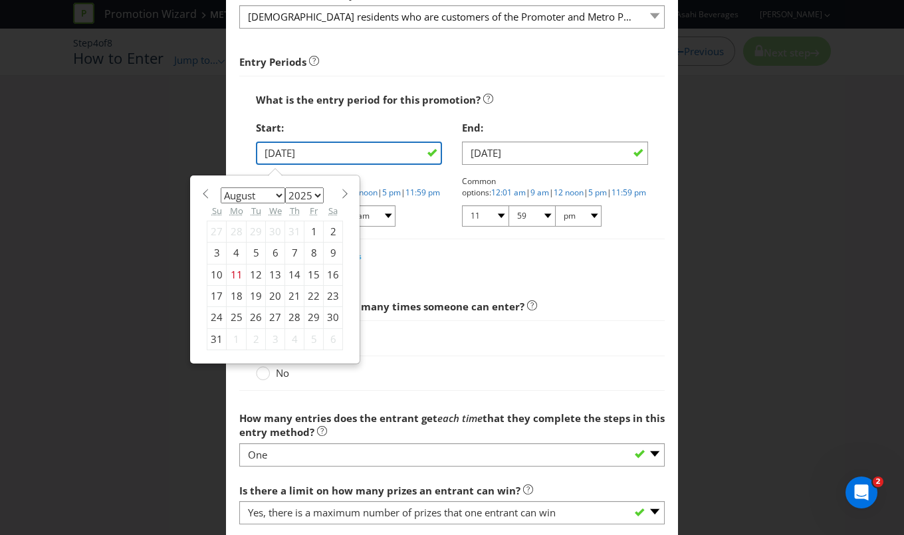
click at [310, 148] on input "[DATE]" at bounding box center [349, 153] width 186 height 23
click at [340, 192] on span at bounding box center [345, 194] width 10 height 10
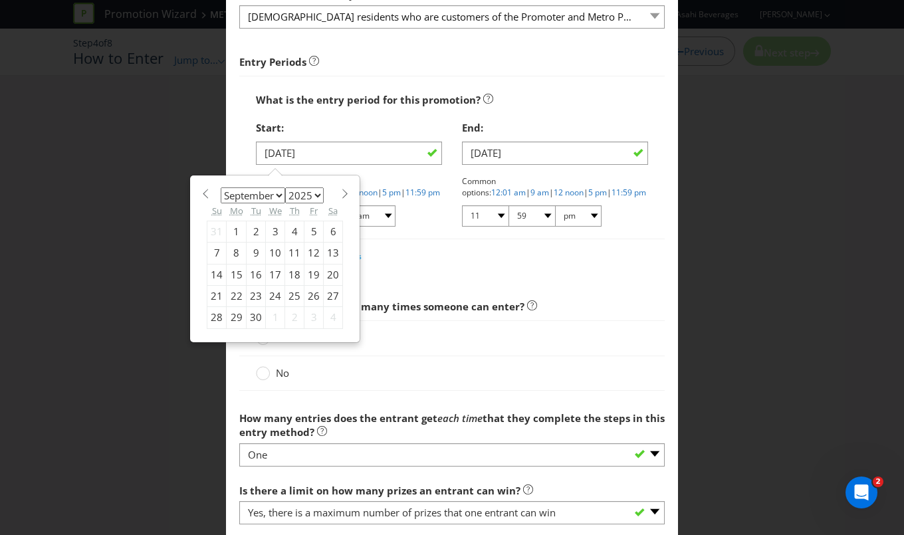
click at [340, 193] on span at bounding box center [345, 194] width 10 height 10
select select "9"
click at [274, 225] on div "1" at bounding box center [275, 231] width 19 height 21
type input "[DATE]"
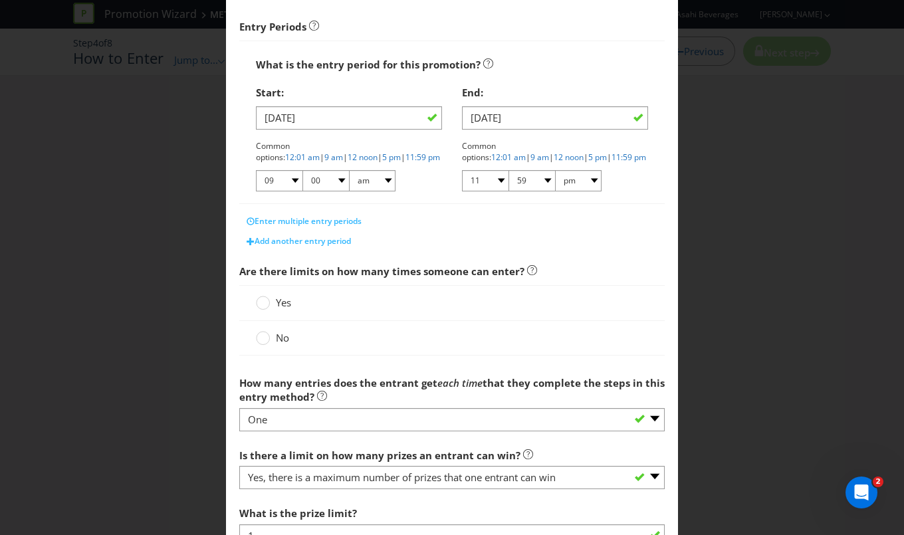
scroll to position [302, 0]
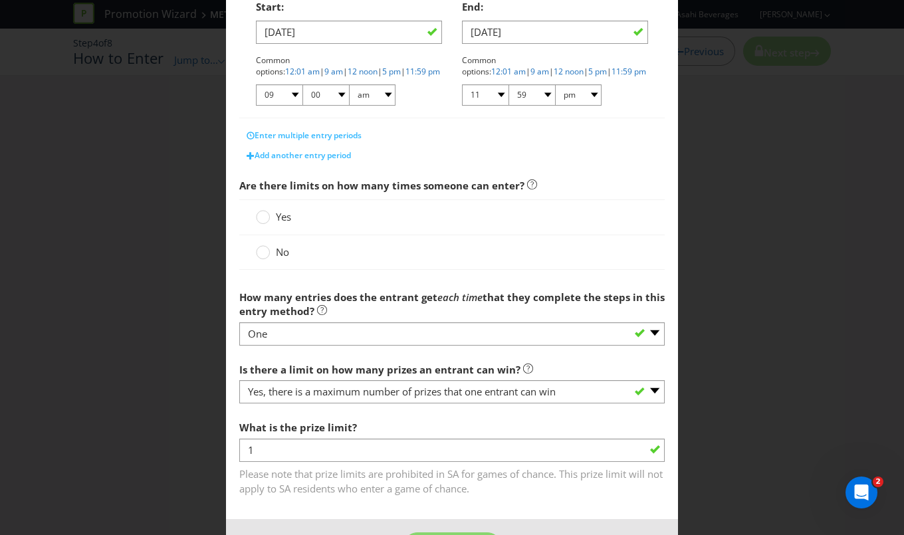
click at [281, 215] on span "Yes" at bounding box center [283, 216] width 15 height 13
click at [0, 0] on input "Yes" at bounding box center [0, 0] width 0 height 0
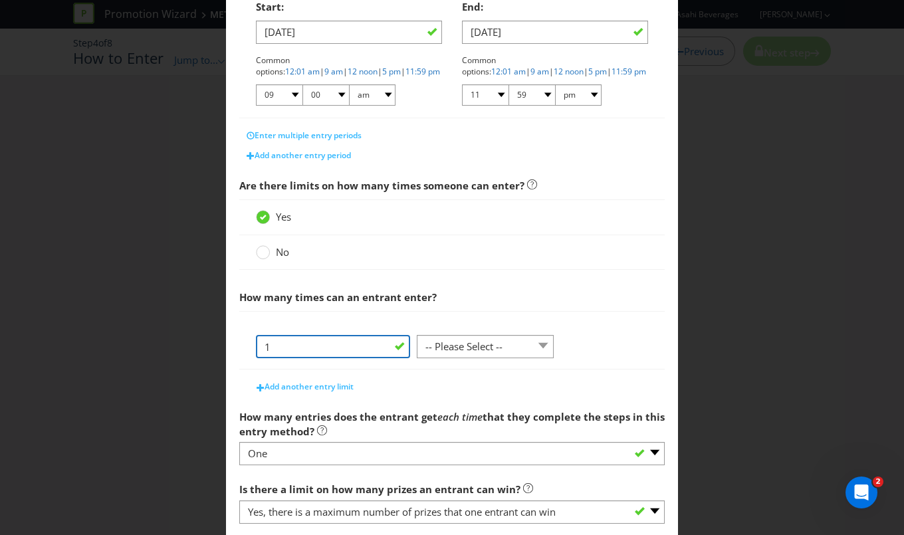
click at [392, 341] on input "1" at bounding box center [333, 346] width 154 height 23
type input "6"
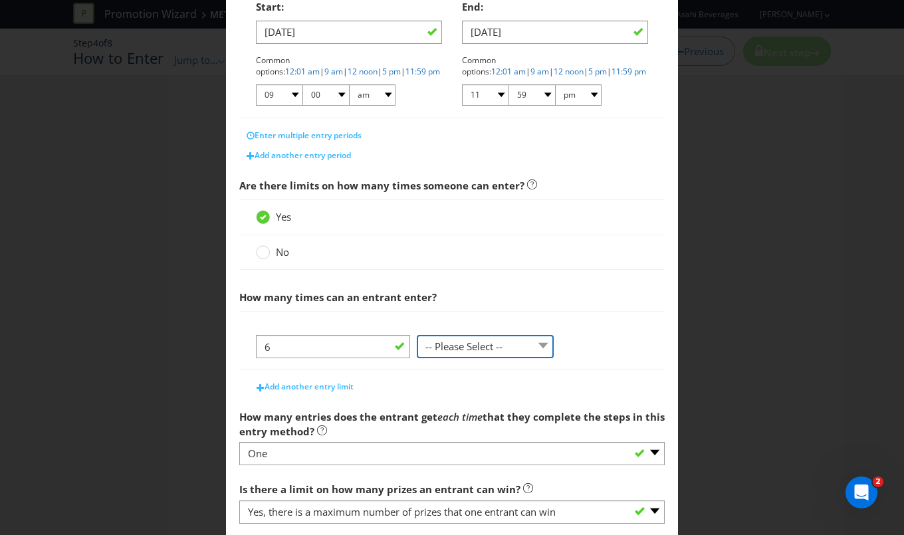
click at [485, 342] on select "-- Please Select -- per person per day per purchase per transaction Other (plea…" at bounding box center [485, 346] width 137 height 23
select select "OTHER"
click at [417, 335] on select "-- Please Select -- per person per day per purchase per transaction Other (plea…" at bounding box center [485, 346] width 137 height 23
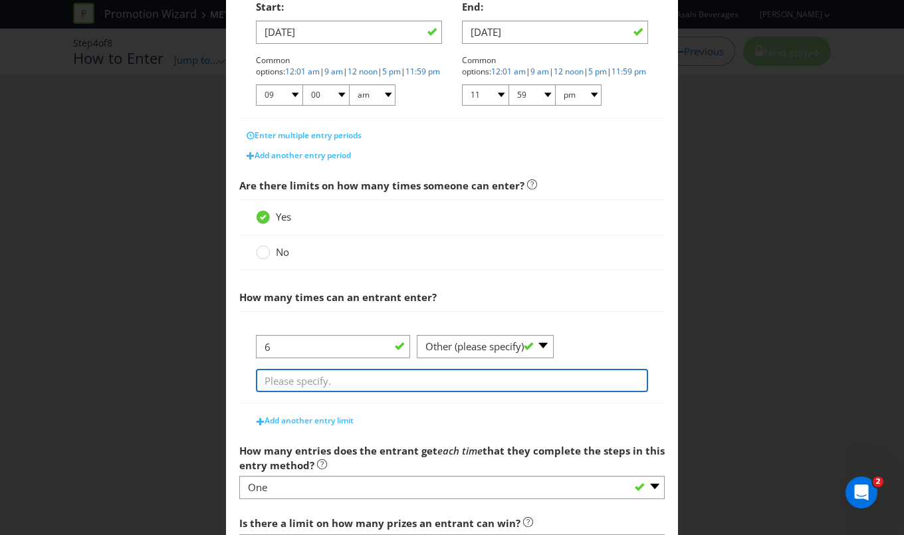
click at [386, 380] on input "text" at bounding box center [452, 380] width 392 height 23
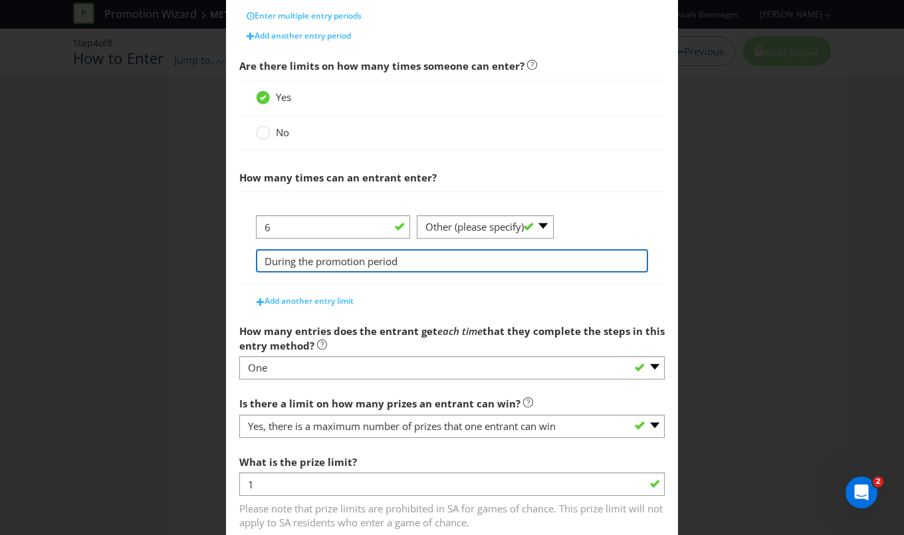
scroll to position [423, 0]
type input "During the promotion period"
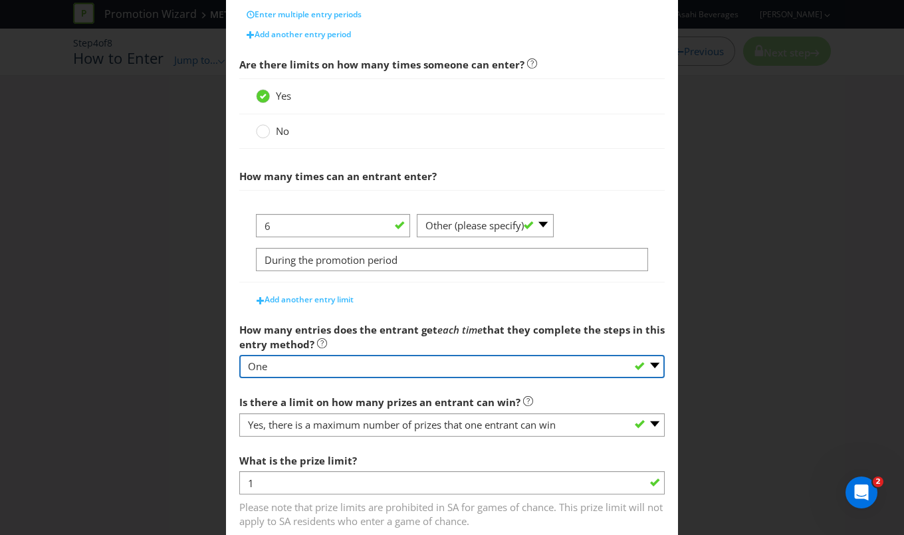
click at [643, 364] on select "-- Please select -- One More than one Other (please specify) Not applicable - g…" at bounding box center [451, 366] width 425 height 23
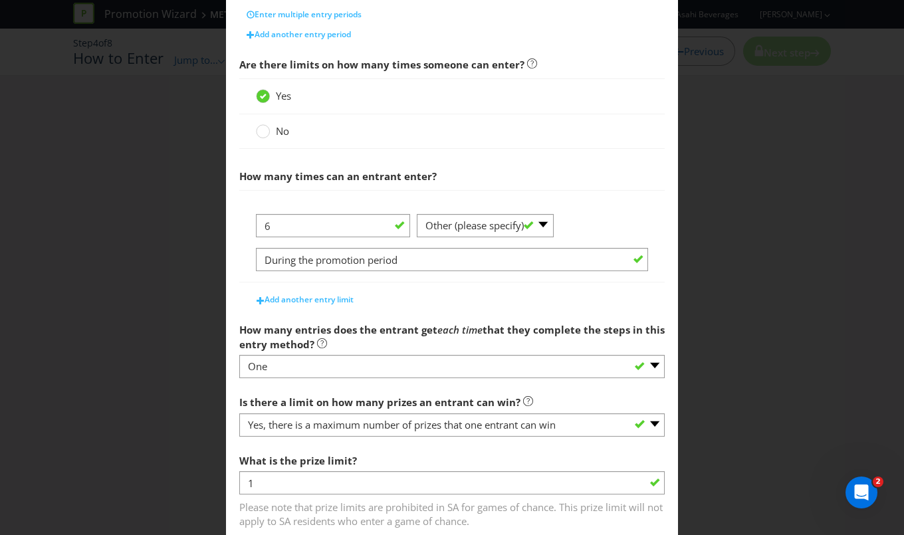
click at [478, 308] on main "What is the name of this entry method? How to Enter This name will be used to r…" at bounding box center [452, 93] width 452 height 918
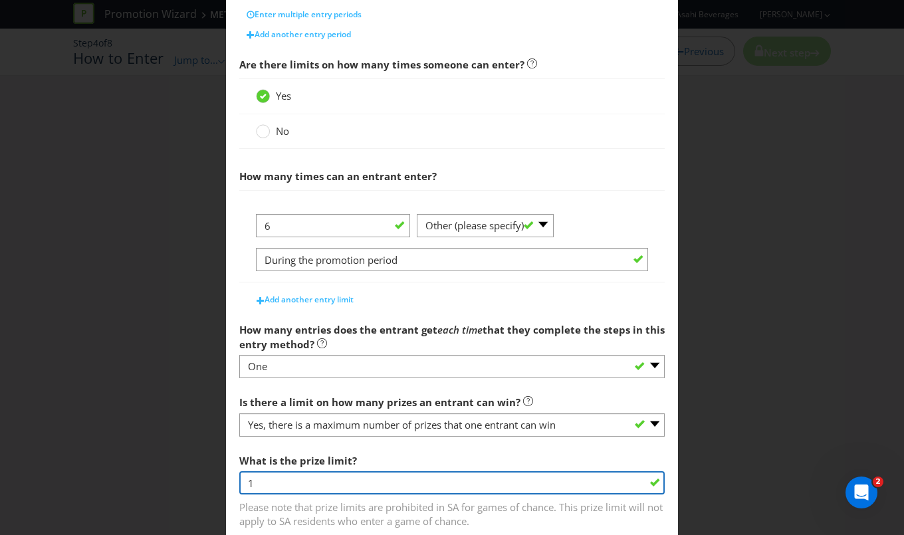
click at [428, 481] on input "1" at bounding box center [451, 482] width 425 height 23
type input "0"
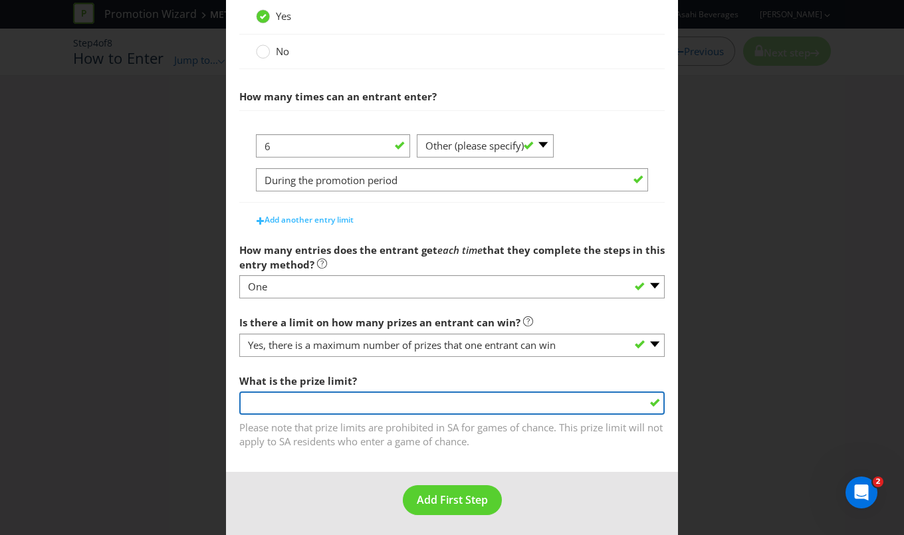
type input "1"
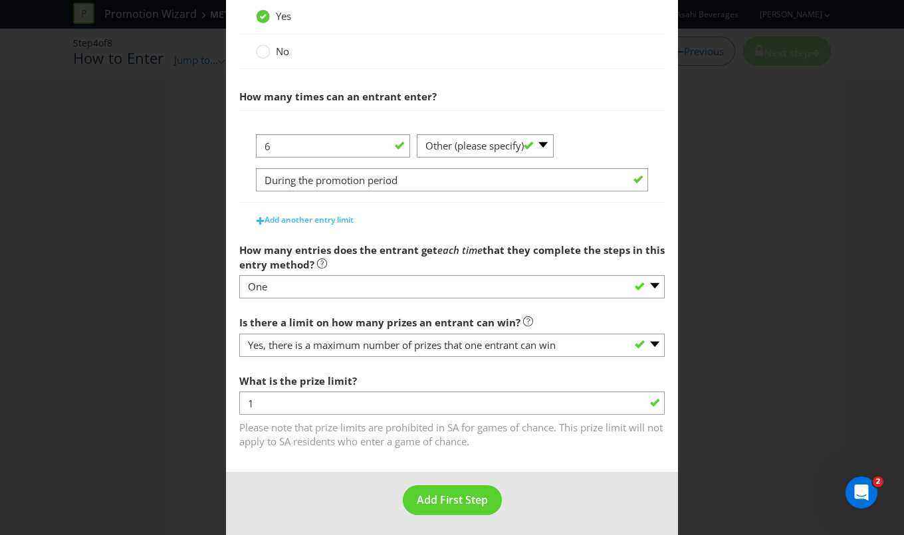
click at [553, 447] on main "What is the name of this entry method? How to Enter This name will be used to r…" at bounding box center [452, 14] width 452 height 918
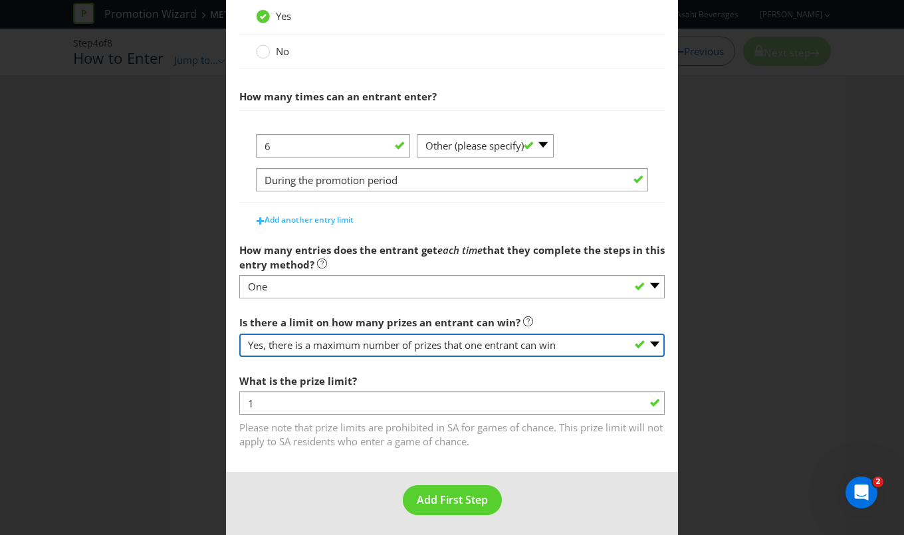
click at [567, 340] on select "-- Please select -- Yes, there is a maximum number of prizes that one entrant c…" at bounding box center [451, 345] width 425 height 23
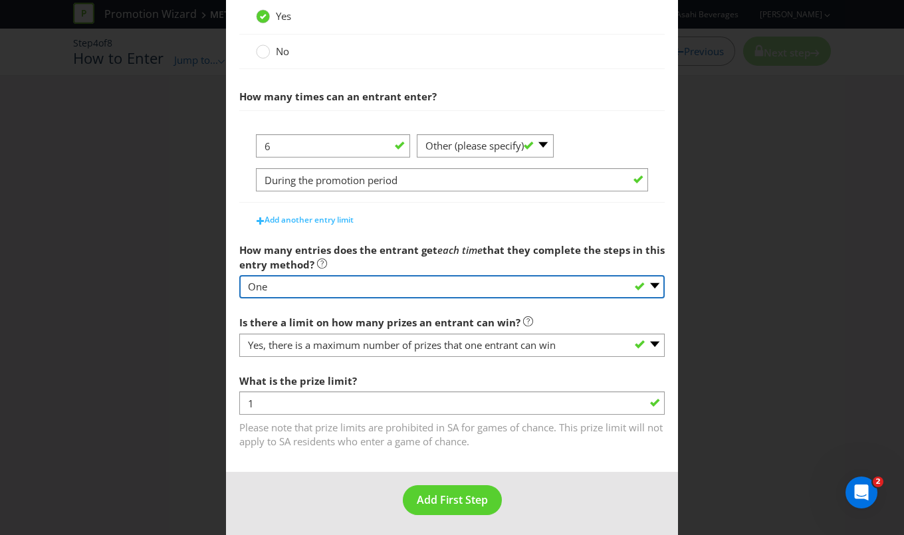
click at [606, 282] on select "-- Please select -- One More than one Other (please specify) Not applicable - g…" at bounding box center [451, 286] width 425 height 23
select select "MORE_THAN_ONE"
click at [239, 275] on select "-- Please select -- One More than one Other (please specify) Not applicable - g…" at bounding box center [451, 286] width 425 height 23
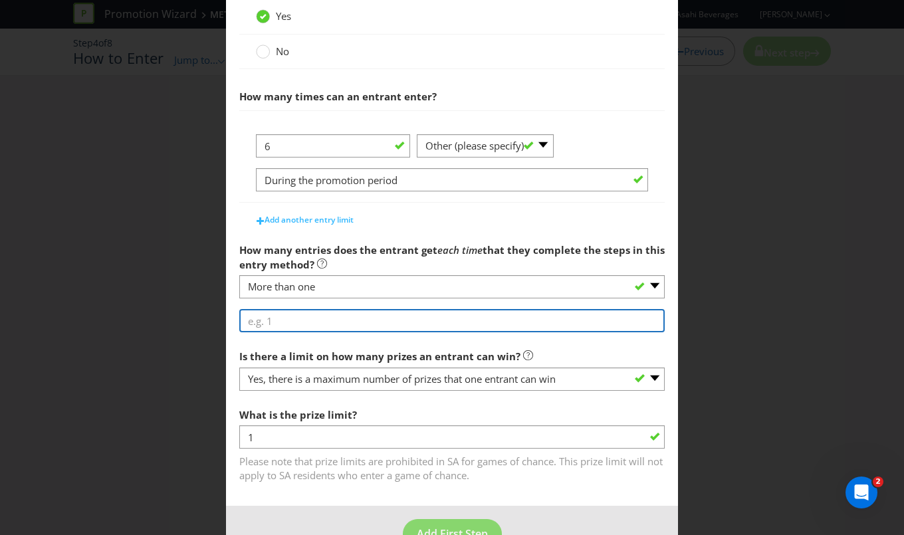
click at [373, 323] on input "number" at bounding box center [451, 320] width 425 height 23
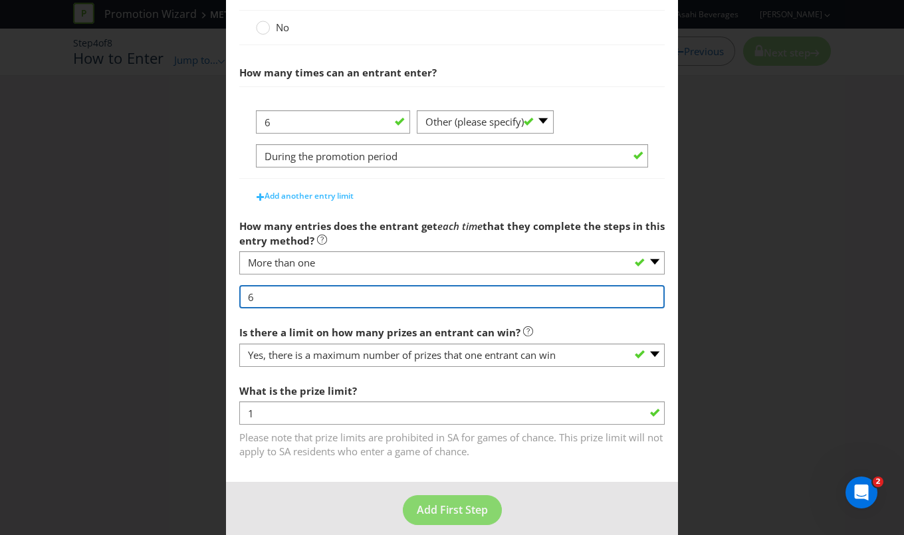
scroll to position [536, 0]
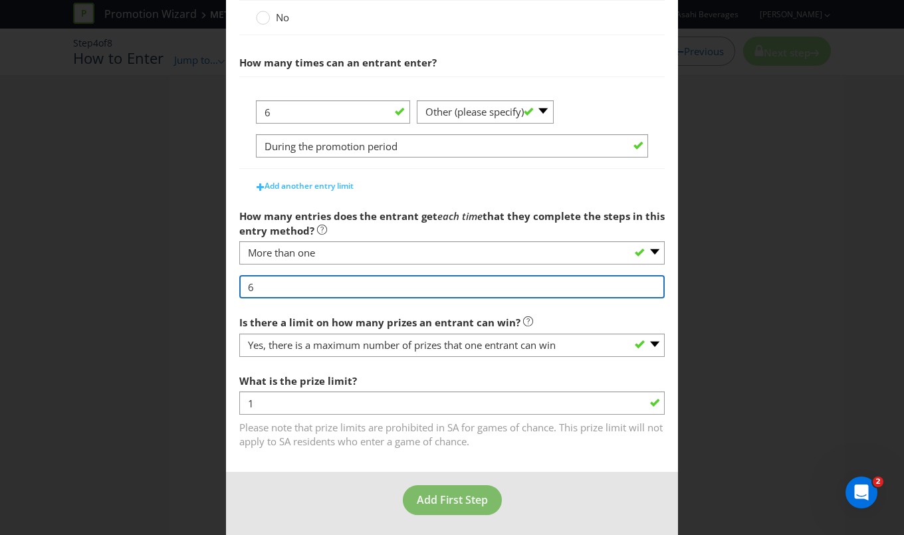
type input "6"
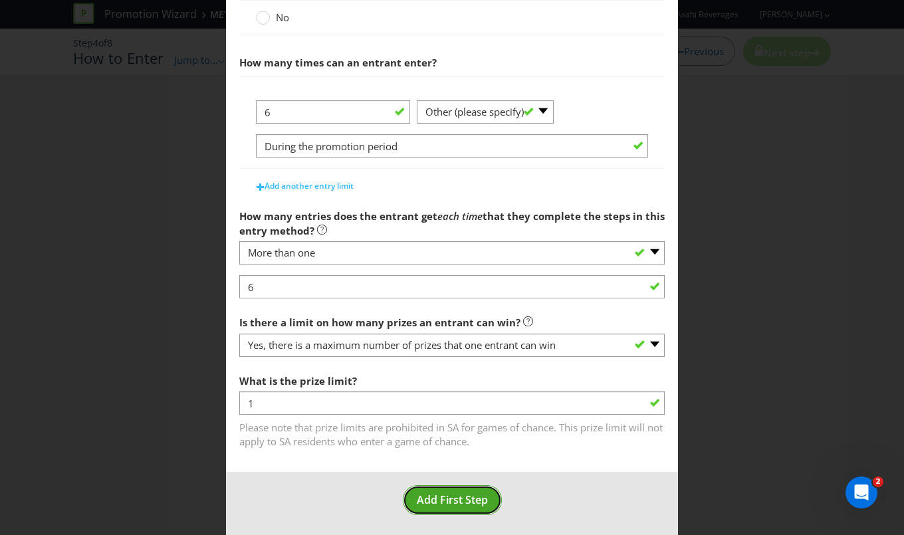
click at [458, 501] on span "Add First Step" at bounding box center [452, 500] width 71 height 15
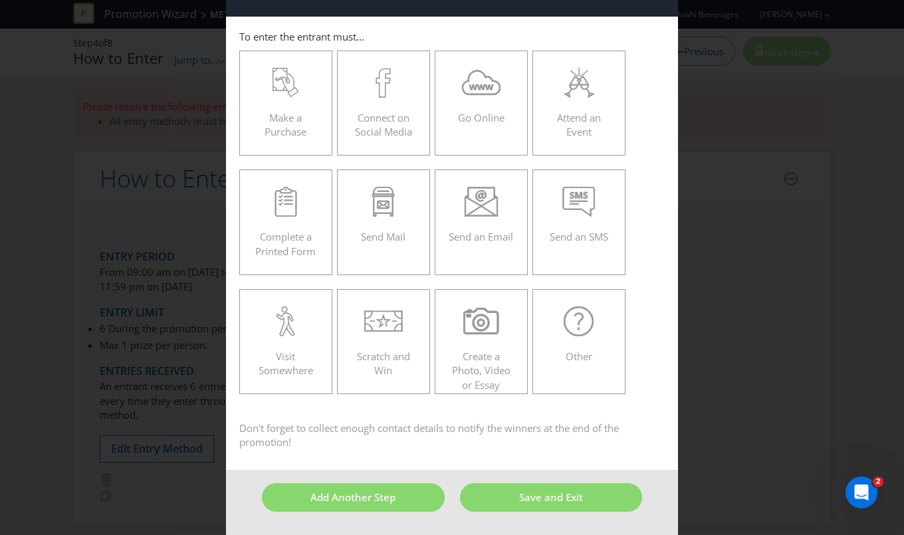
scroll to position [39, 0]
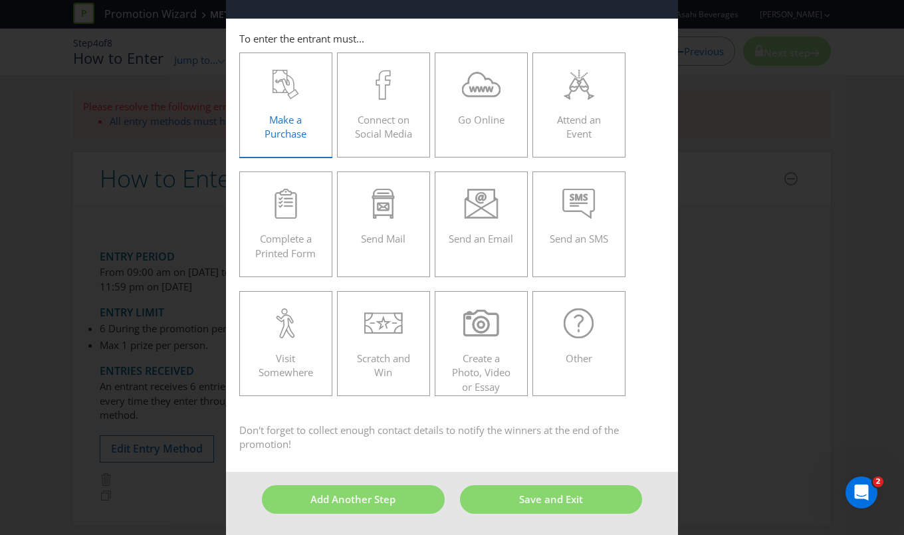
click at [288, 89] on icon at bounding box center [286, 85] width 27 height 30
click at [0, 0] on input "Make a Purchase" at bounding box center [0, 0] width 0 height 0
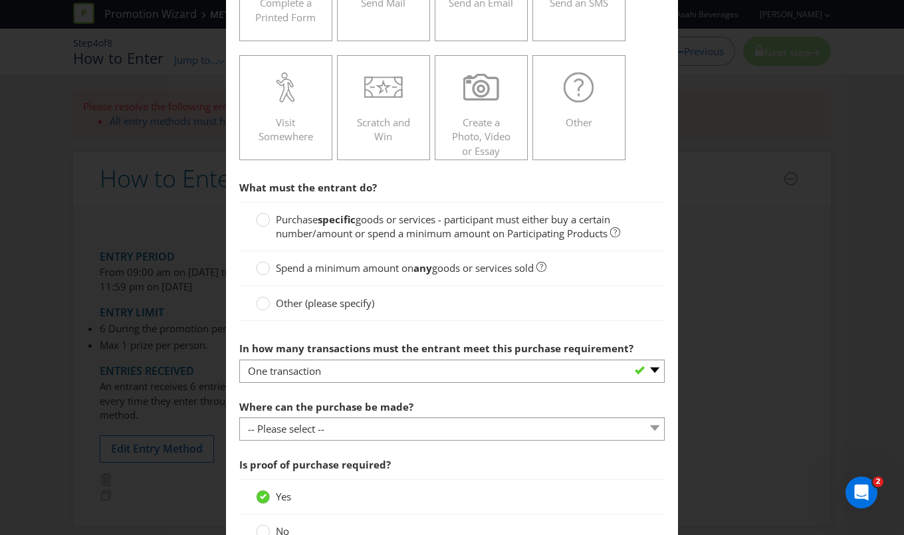
scroll to position [280, 0]
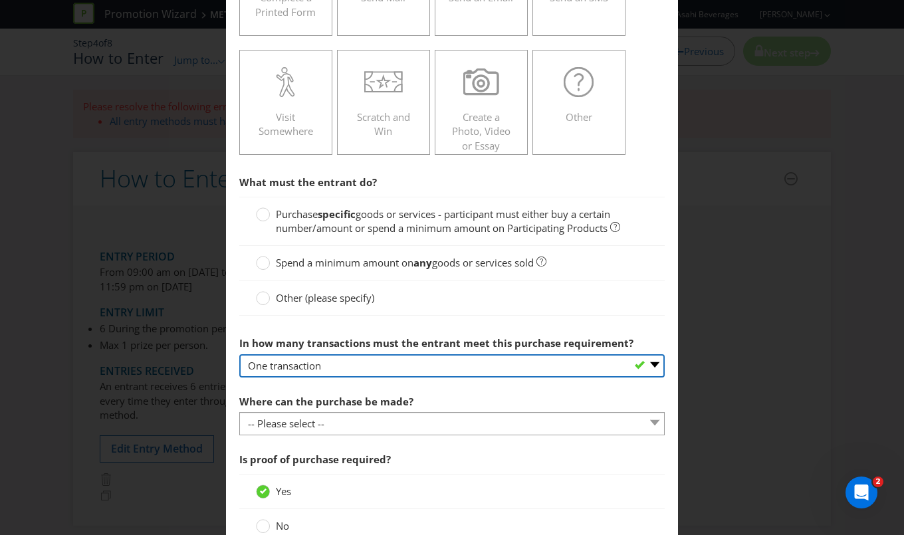
click at [383, 362] on select "-- Please select -- One transaction A specific number of transactions Any numbe…" at bounding box center [451, 365] width 425 height 23
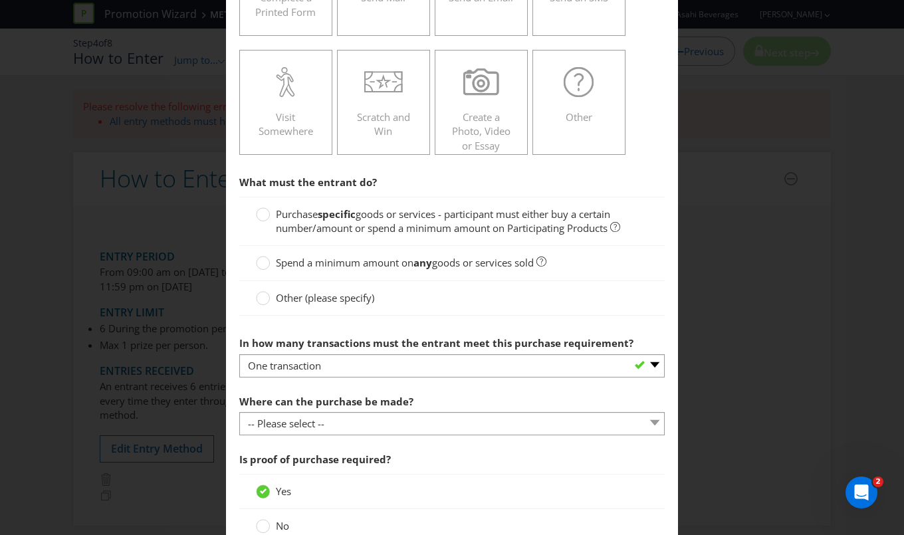
click at [378, 316] on div at bounding box center [451, 319] width 425 height 7
click at [260, 210] on div at bounding box center [263, 210] width 7 height 7
click at [0, 0] on input "Purchase specific goods or services - participant must either buy a certain num…" at bounding box center [0, 0] width 0 height 0
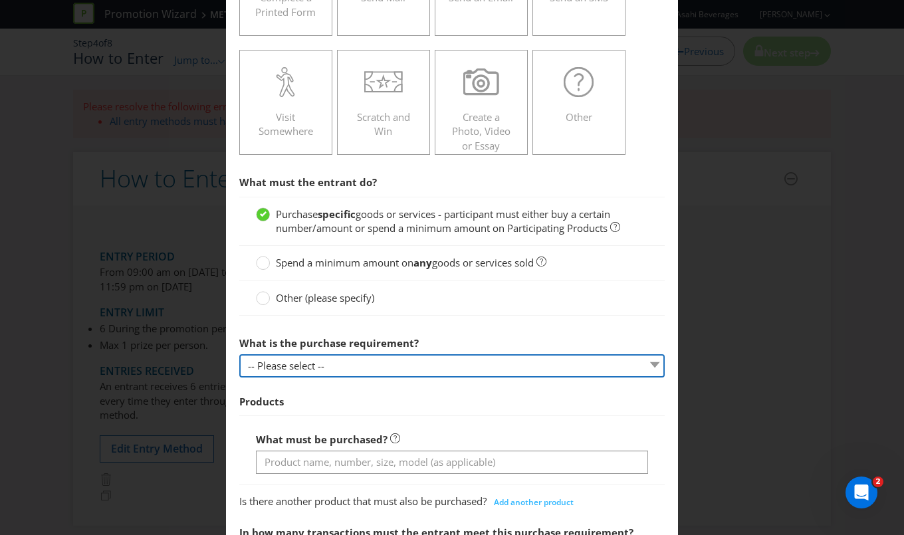
click at [383, 360] on select "-- Please select -- Buy a certain number of these products or services Spend a …" at bounding box center [451, 365] width 425 height 23
drag, startPoint x: 386, startPoint y: 371, endPoint x: 381, endPoint y: 365, distance: 8.0
click at [386, 371] on select "-- Please select -- Buy a certain number of these products or services Spend a …" at bounding box center [451, 365] width 425 height 23
click at [413, 356] on select "-- Please select -- Buy a certain number of these products or services Spend a …" at bounding box center [451, 365] width 425 height 23
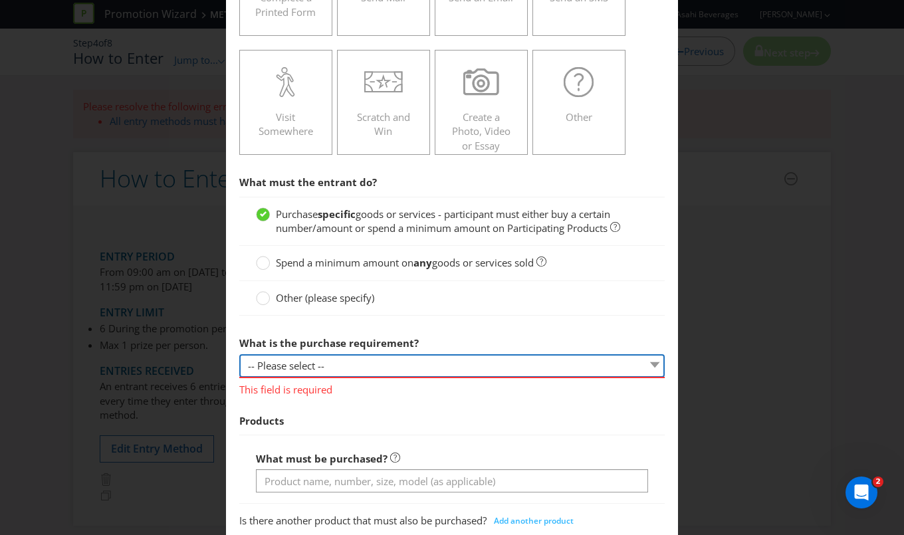
click at [376, 360] on select "-- Please select -- Buy a certain number of these products or services Spend a …" at bounding box center [451, 365] width 425 height 23
select select "MINIMUM_SPEND_AMOUNT"
click at [239, 354] on select "-- Please select -- Buy a certain number of these products or services Spend a …" at bounding box center [451, 365] width 425 height 23
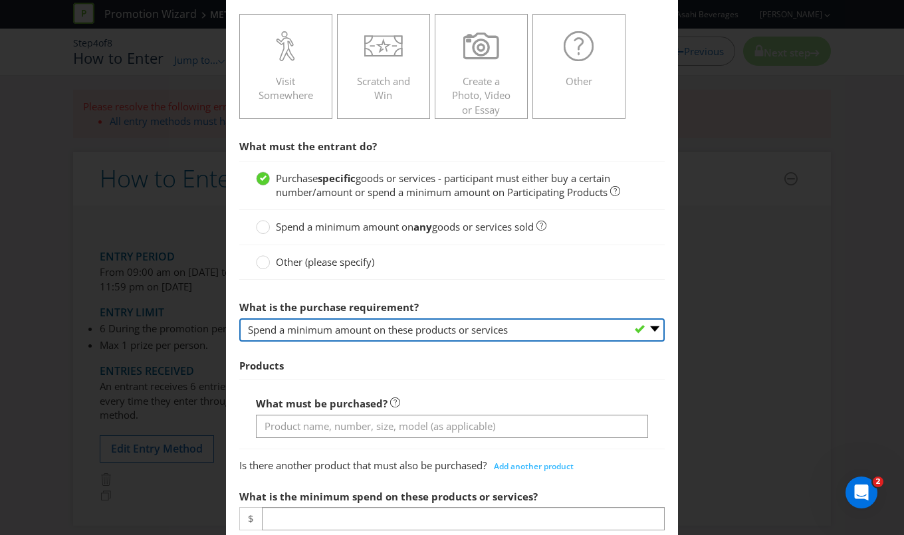
scroll to position [0, 0]
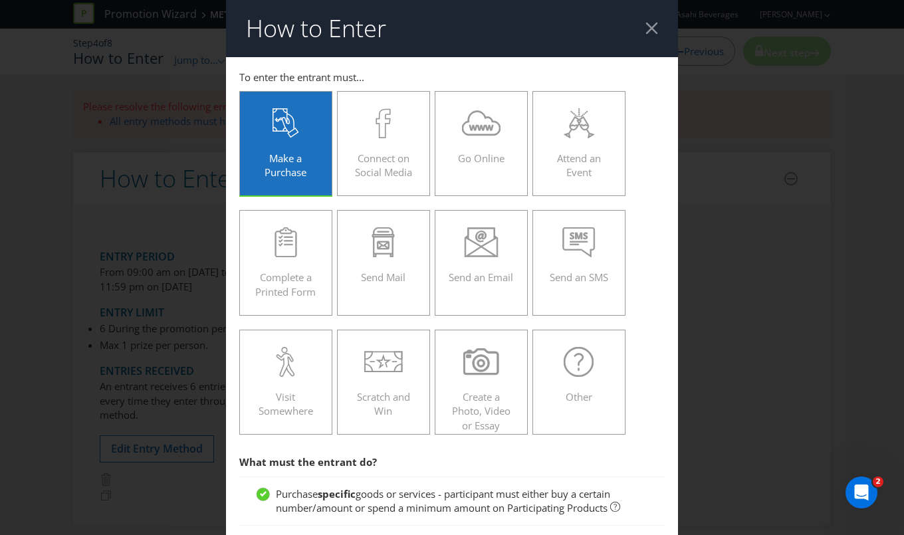
click at [645, 23] on div at bounding box center [651, 28] width 13 height 13
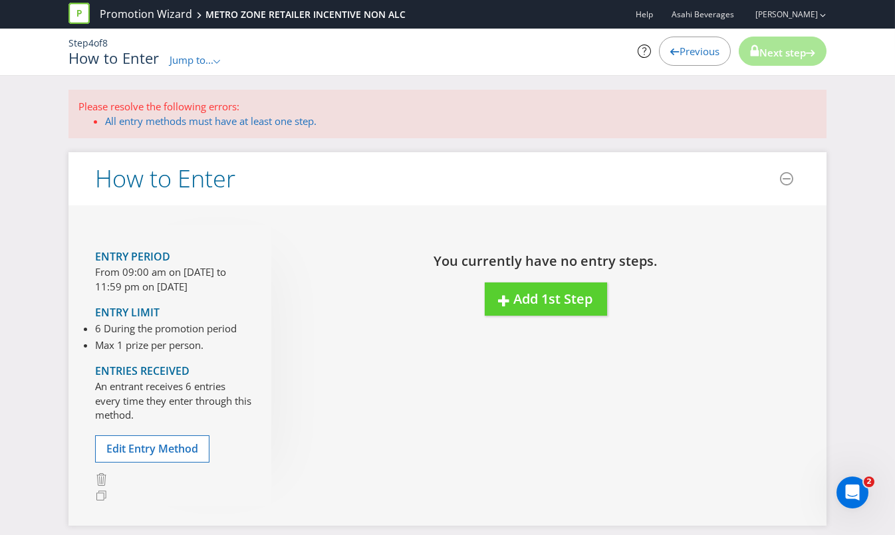
click at [427, 416] on div "Entry Period From 09:00 am on [DATE] to 11:59 pm on [DATE] Entry Limit 6 During…" at bounding box center [447, 365] width 758 height 320
click at [188, 446] on span "Edit Entry Method" at bounding box center [152, 448] width 92 height 15
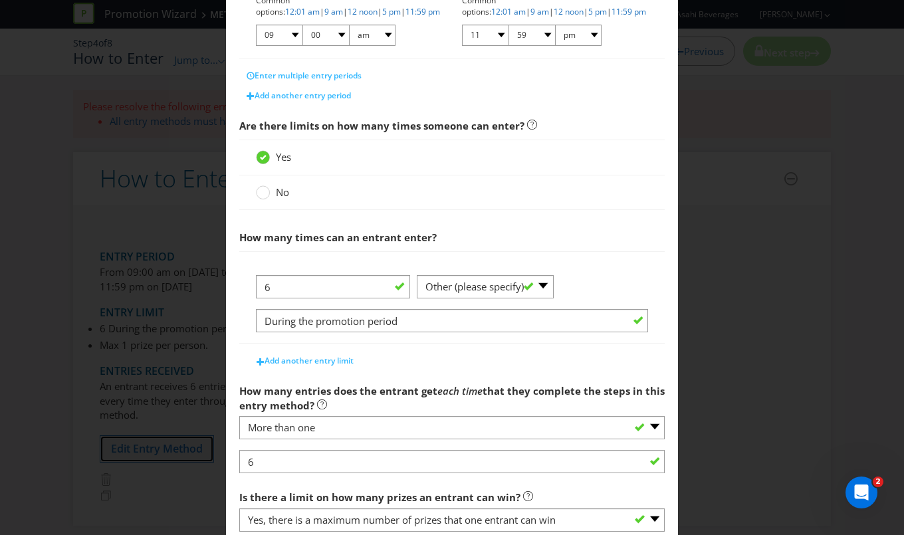
scroll to position [362, 0]
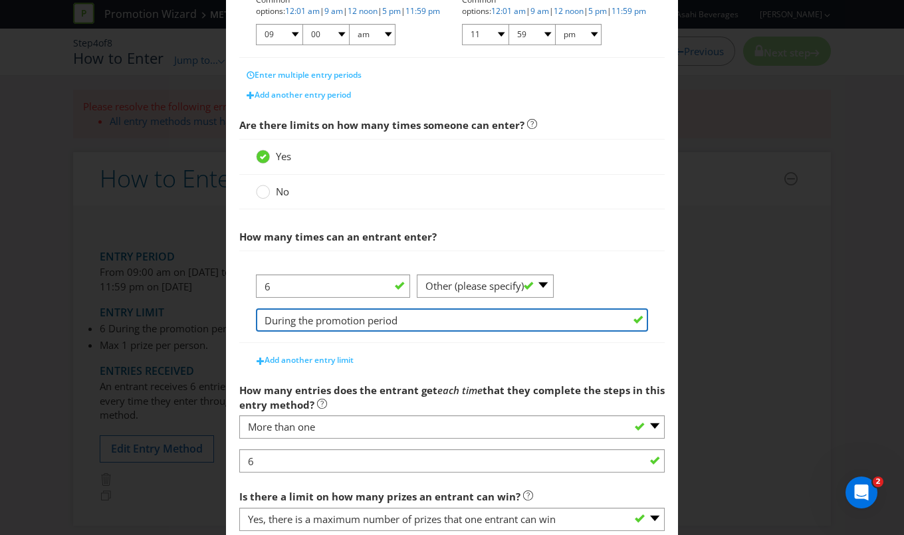
click at [466, 316] on input "During the promotion period" at bounding box center [452, 319] width 392 height 23
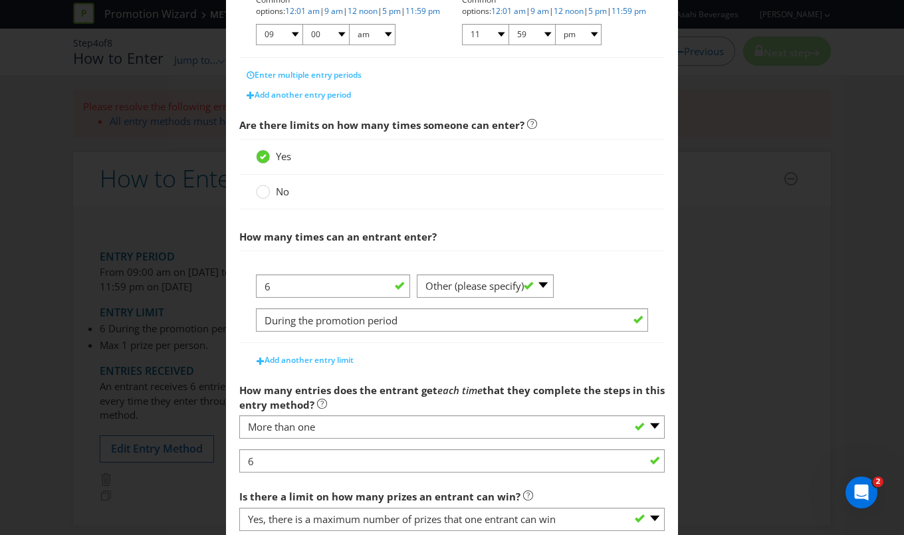
click at [772, 188] on div "How to Enter What is the name of this entry method? How to Enter This name will…" at bounding box center [452, 267] width 904 height 535
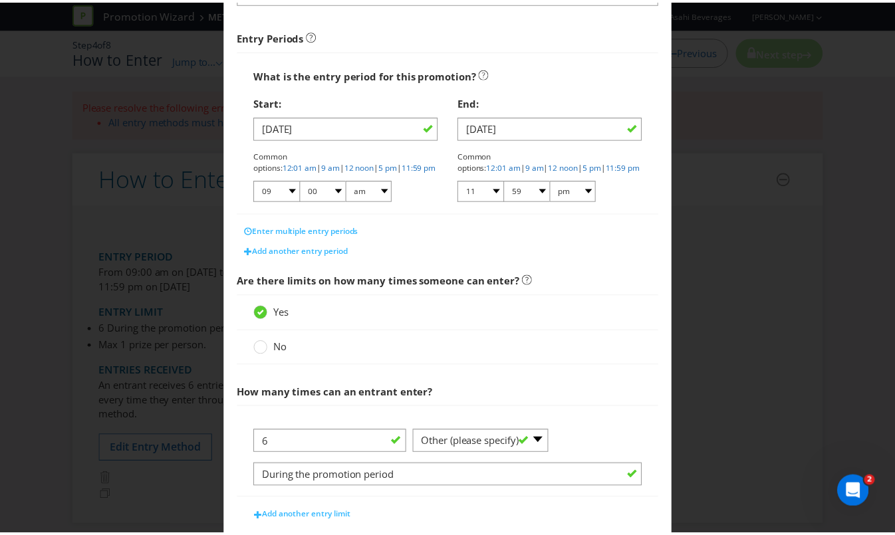
scroll to position [0, 0]
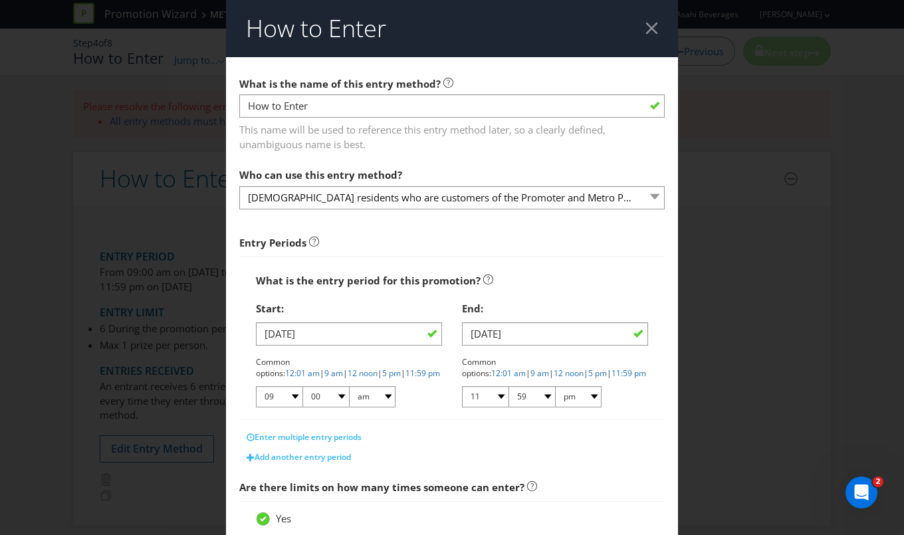
click at [647, 31] on div at bounding box center [651, 28] width 13 height 13
